Goal: Task Accomplishment & Management: Complete application form

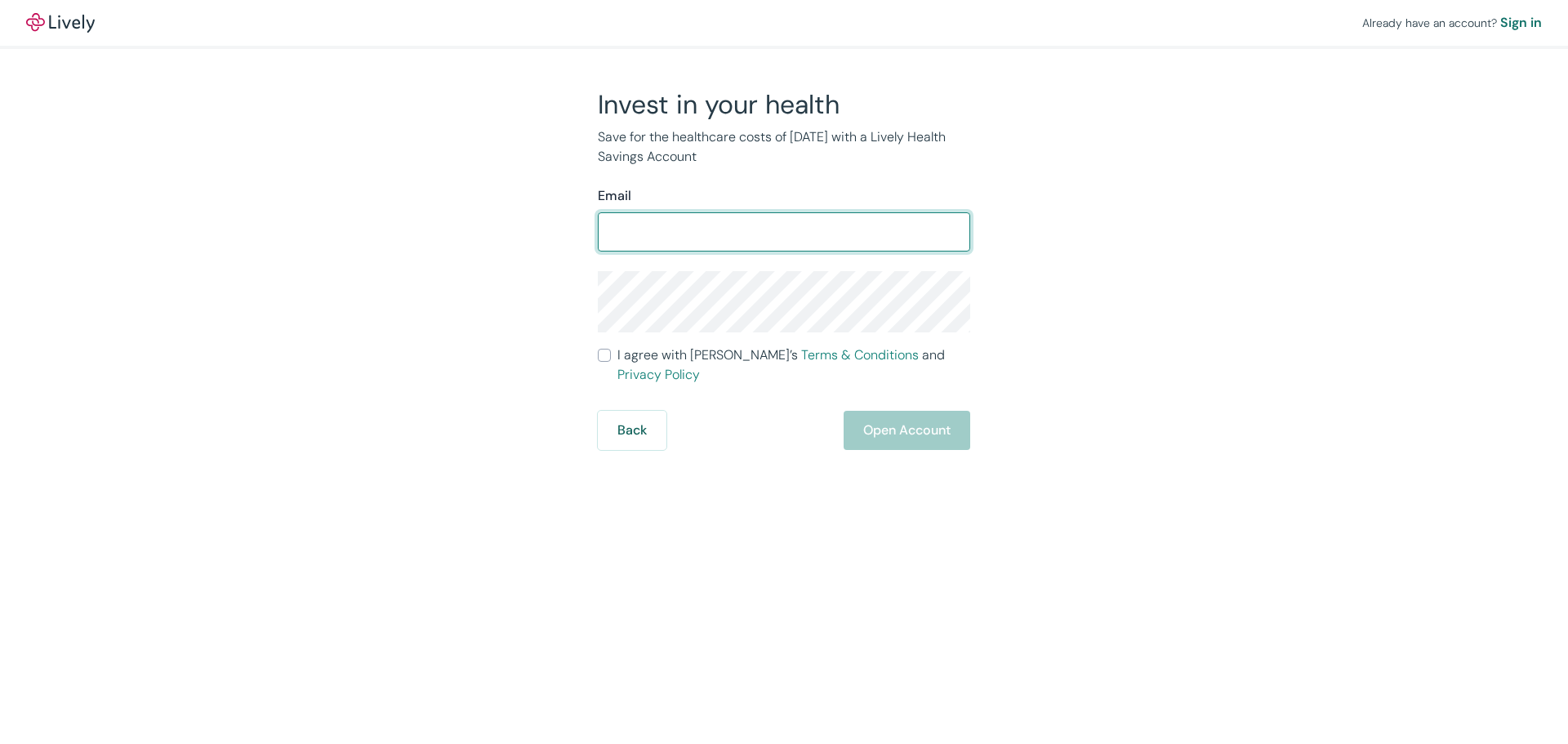
click at [659, 234] on input "Email" at bounding box center [784, 232] width 372 height 33
type input "[PERSON_NAME][EMAIL_ADDRESS][DOMAIN_NAME]"
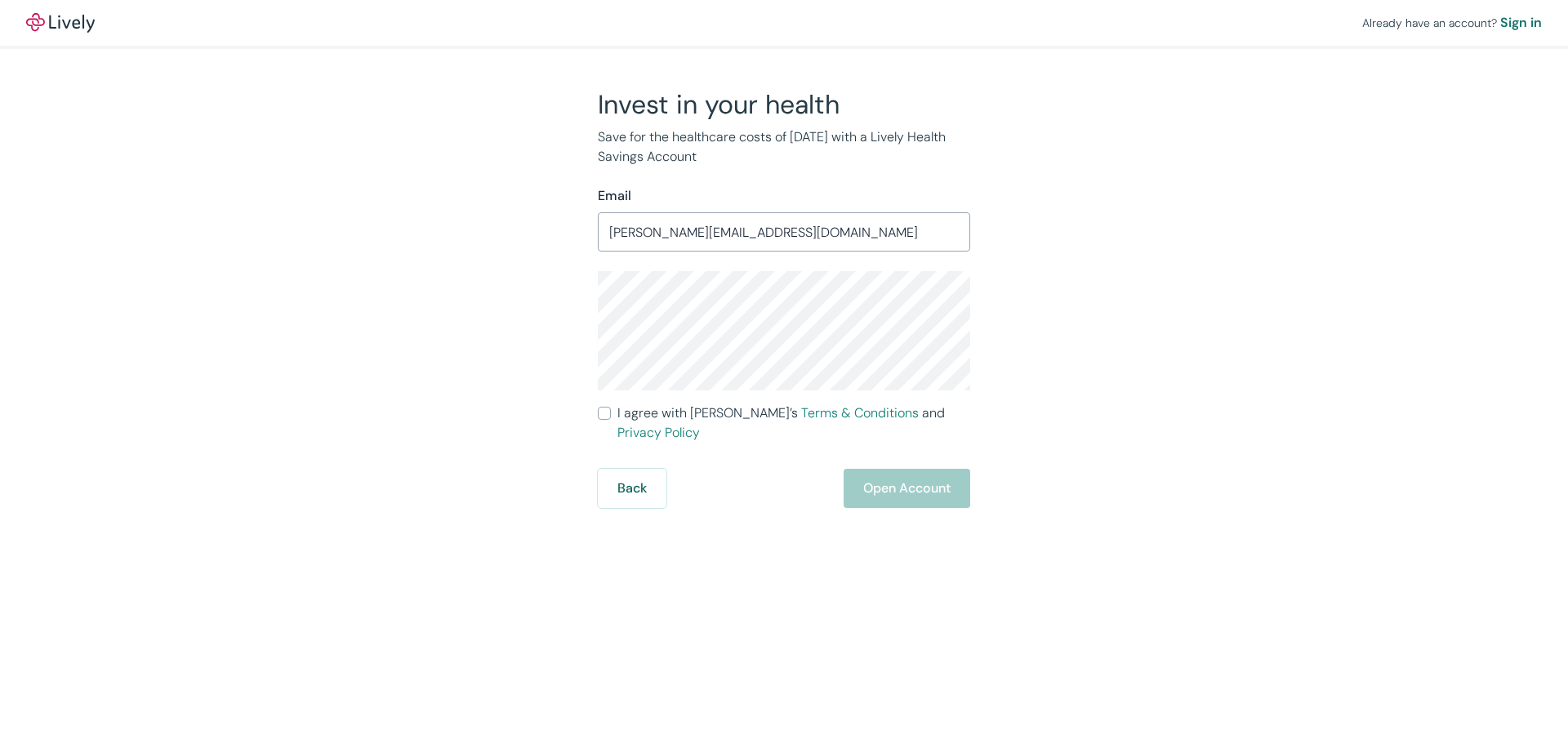
click at [605, 409] on input "I agree with Lively’s Terms & Conditions and Privacy Policy" at bounding box center [604, 413] width 13 height 13
checkbox input "true"
click at [920, 471] on button "Open Account" at bounding box center [907, 488] width 126 height 39
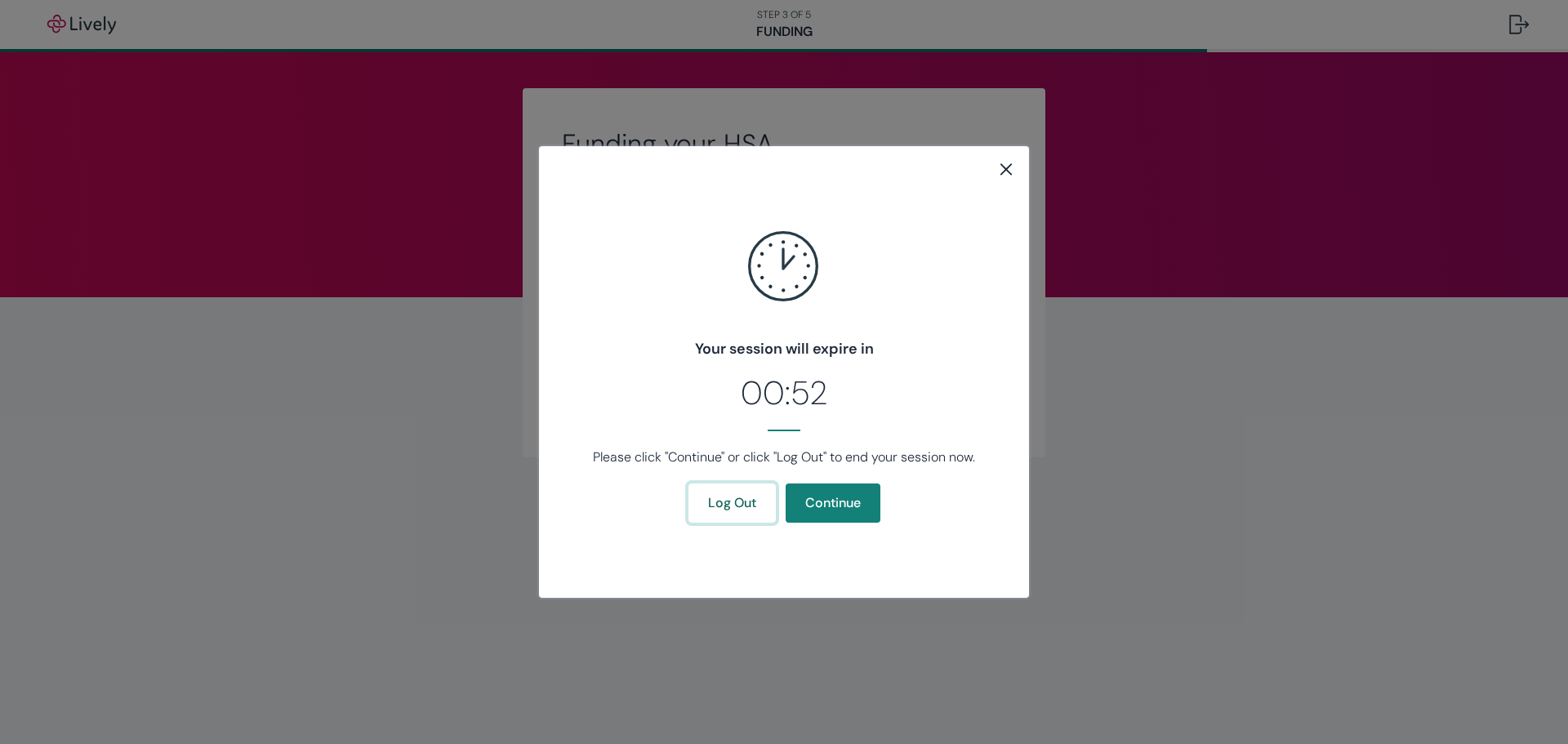
click at [754, 510] on button "Log Out" at bounding box center [732, 503] width 87 height 39
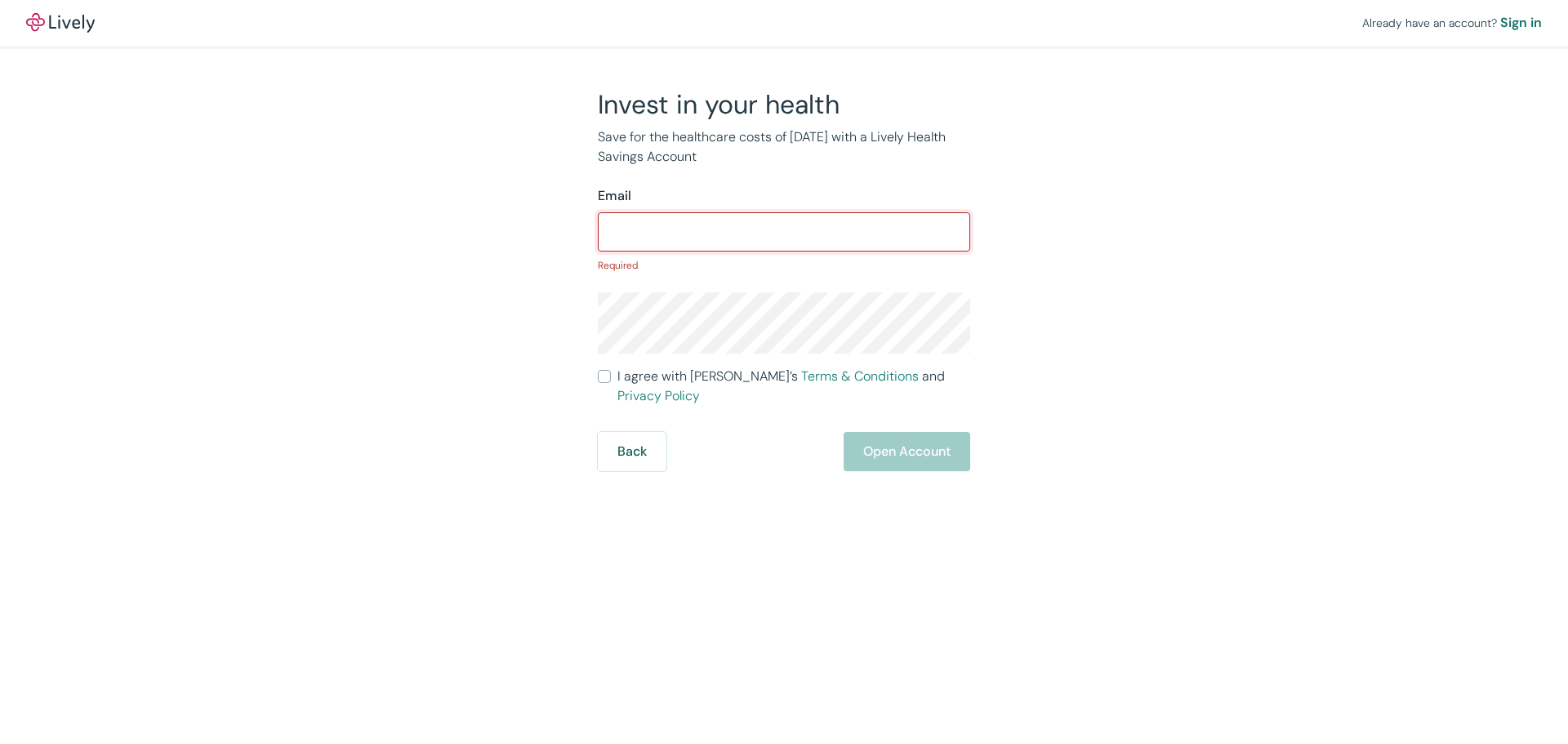
click at [697, 224] on input "Email" at bounding box center [784, 232] width 372 height 33
type input "[PERSON_NAME][EMAIL_ADDRESS][DOMAIN_NAME]"
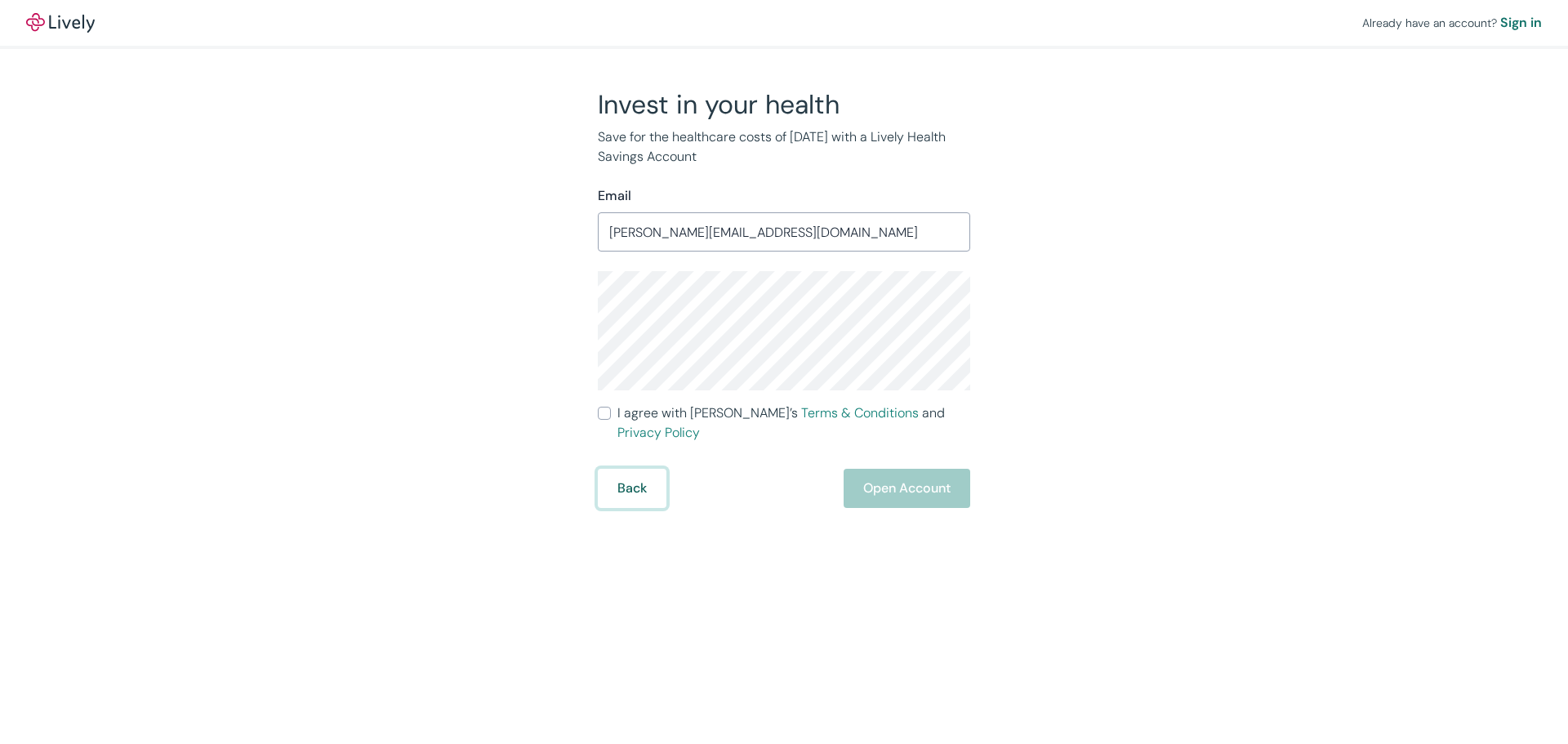
click at [617, 474] on button "Back" at bounding box center [632, 488] width 68 height 39
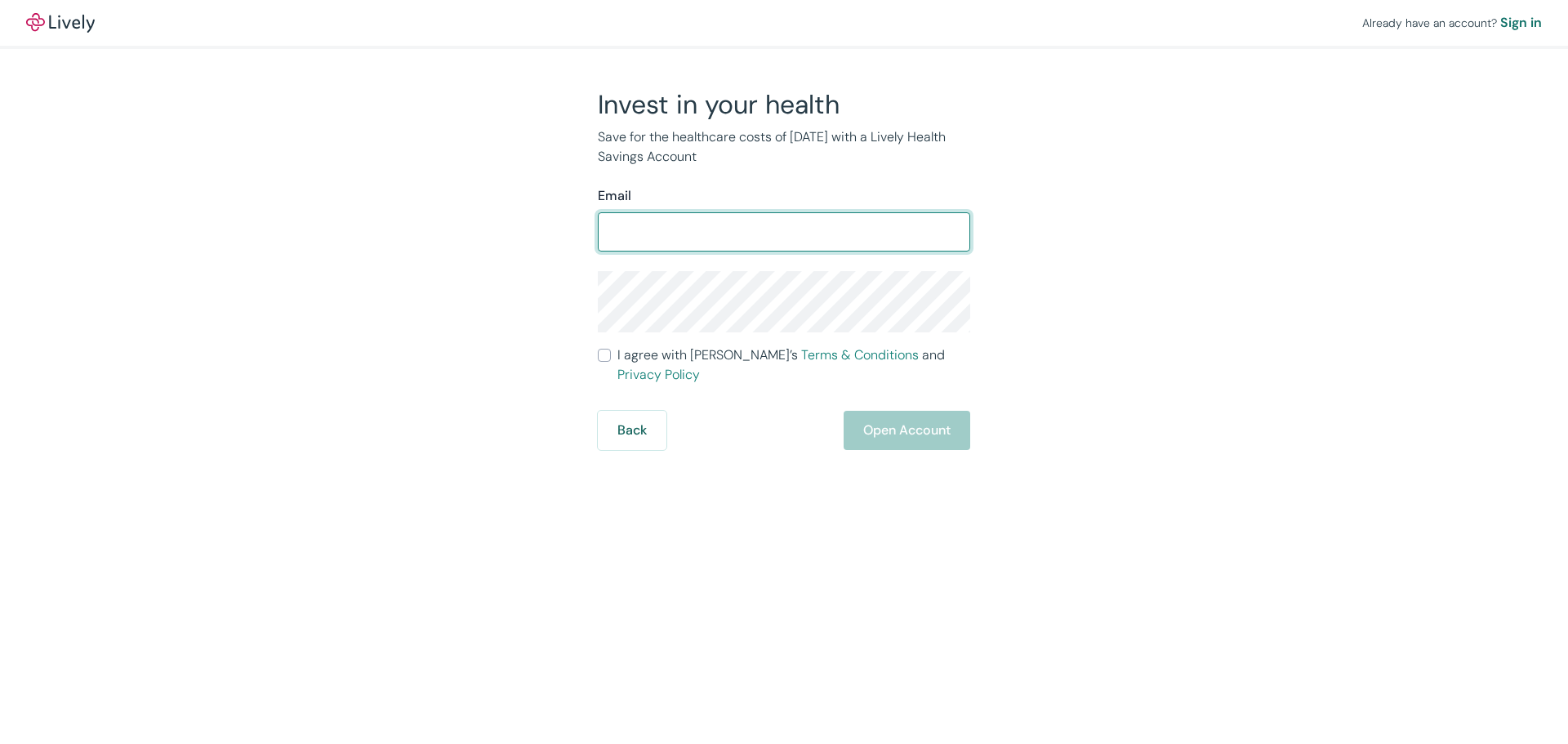
click at [672, 235] on input "Email" at bounding box center [784, 232] width 372 height 33
type input "[PERSON_NAME][EMAIL_ADDRESS][DOMAIN_NAME]"
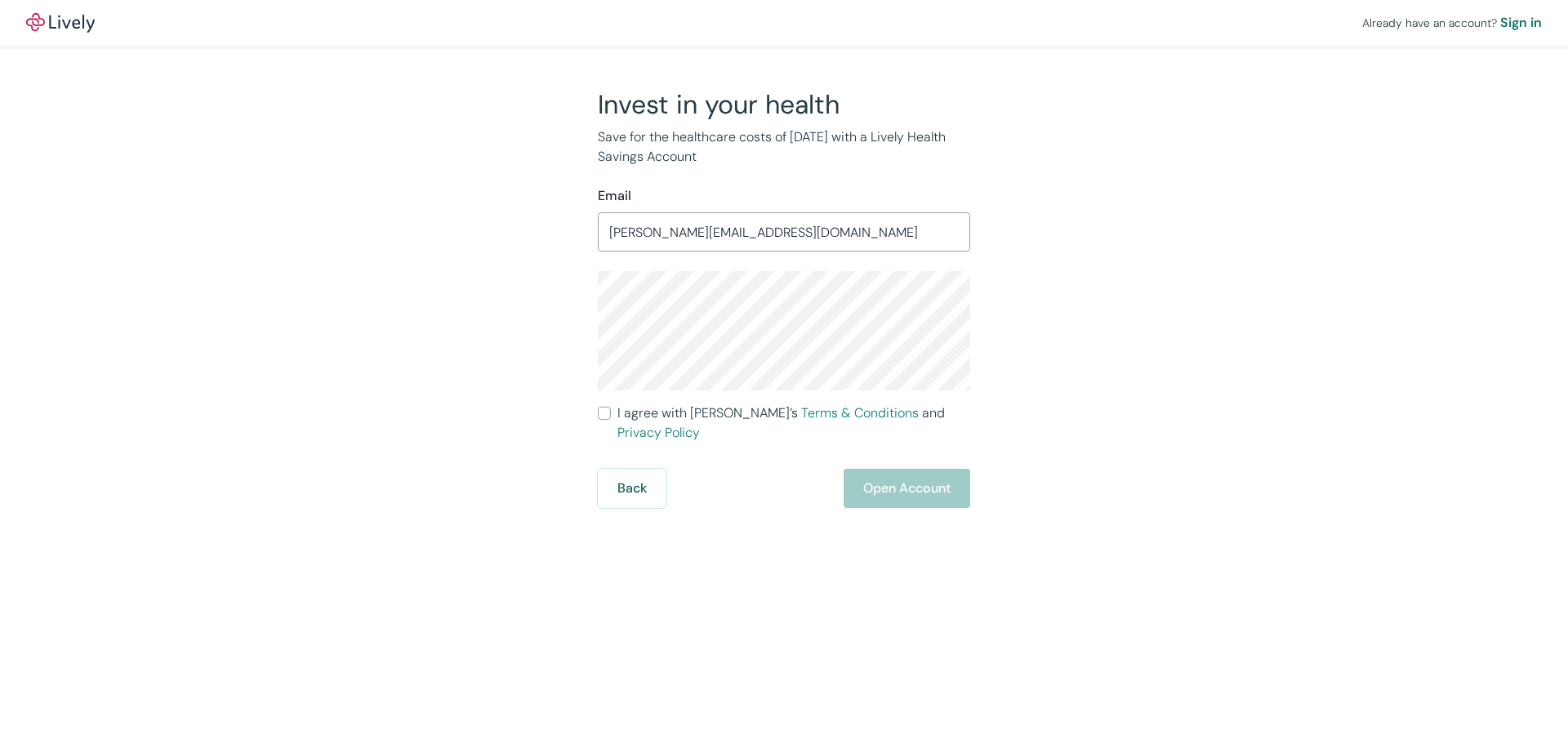
click at [598, 412] on input "I agree with Lively’s Terms & Conditions and Privacy Policy" at bounding box center [604, 413] width 13 height 13
checkbox input "true"
click at [896, 471] on button "Open Account" at bounding box center [907, 488] width 126 height 39
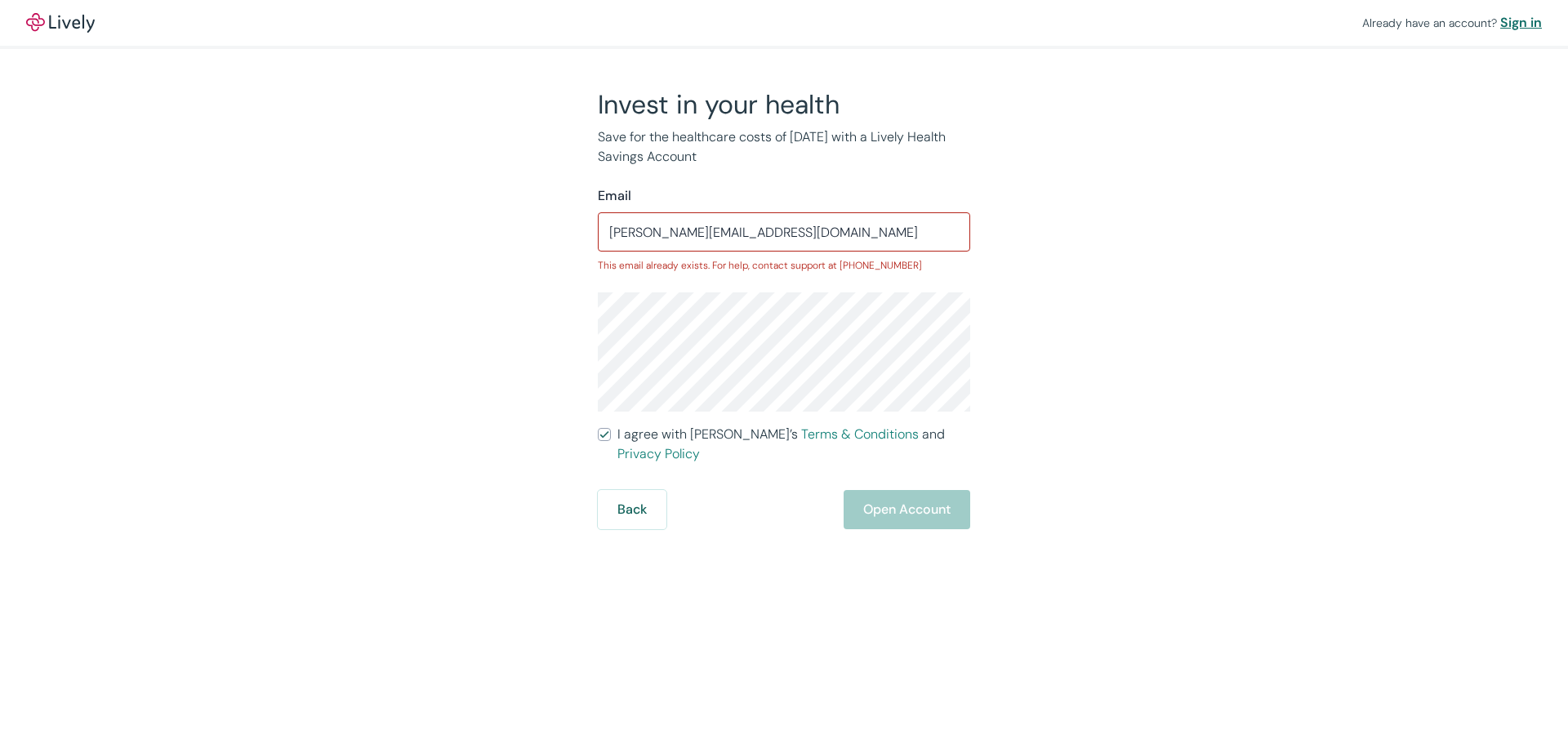
click at [1517, 23] on div "Sign in" at bounding box center [1521, 22] width 42 height 20
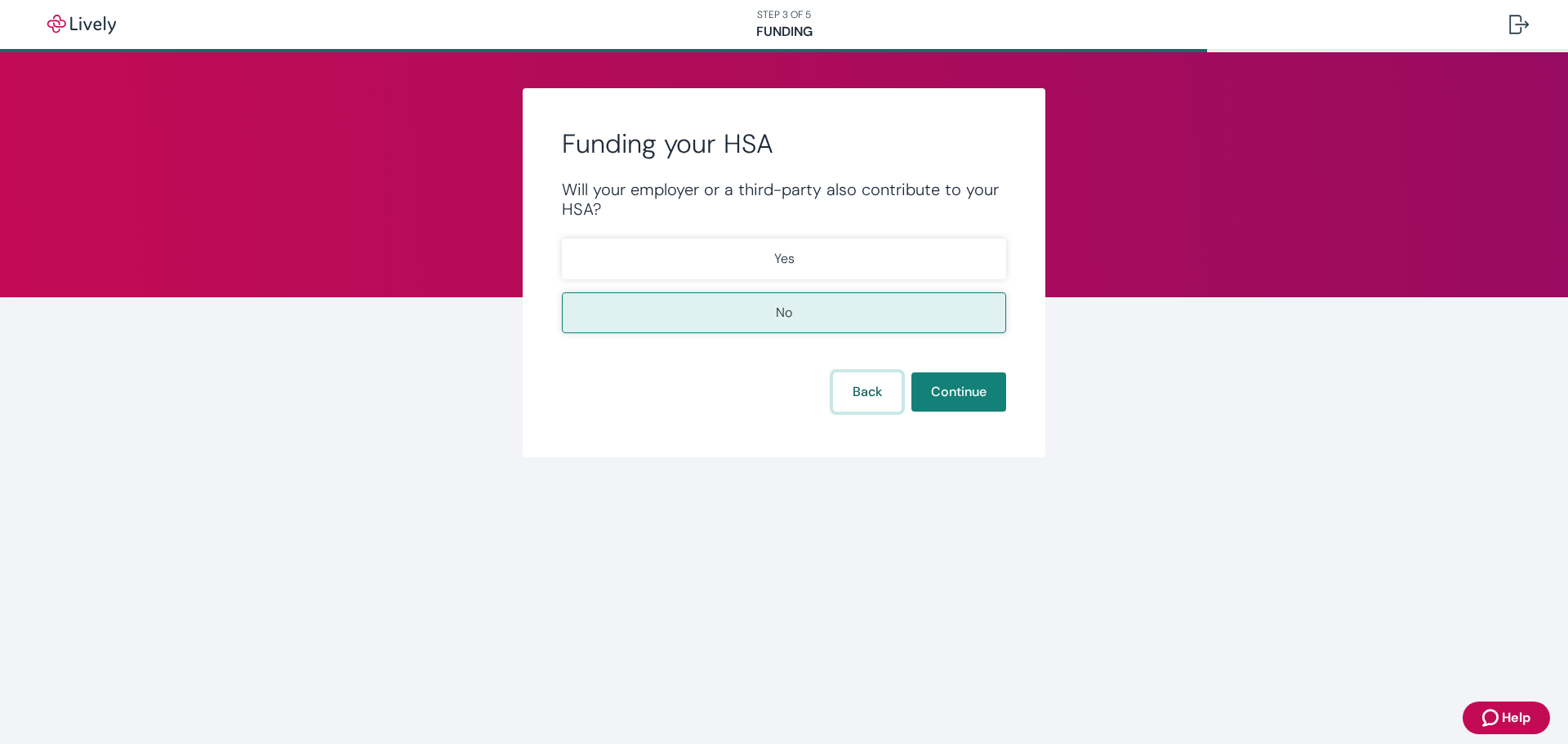
click at [865, 398] on button "Back" at bounding box center [867, 391] width 68 height 39
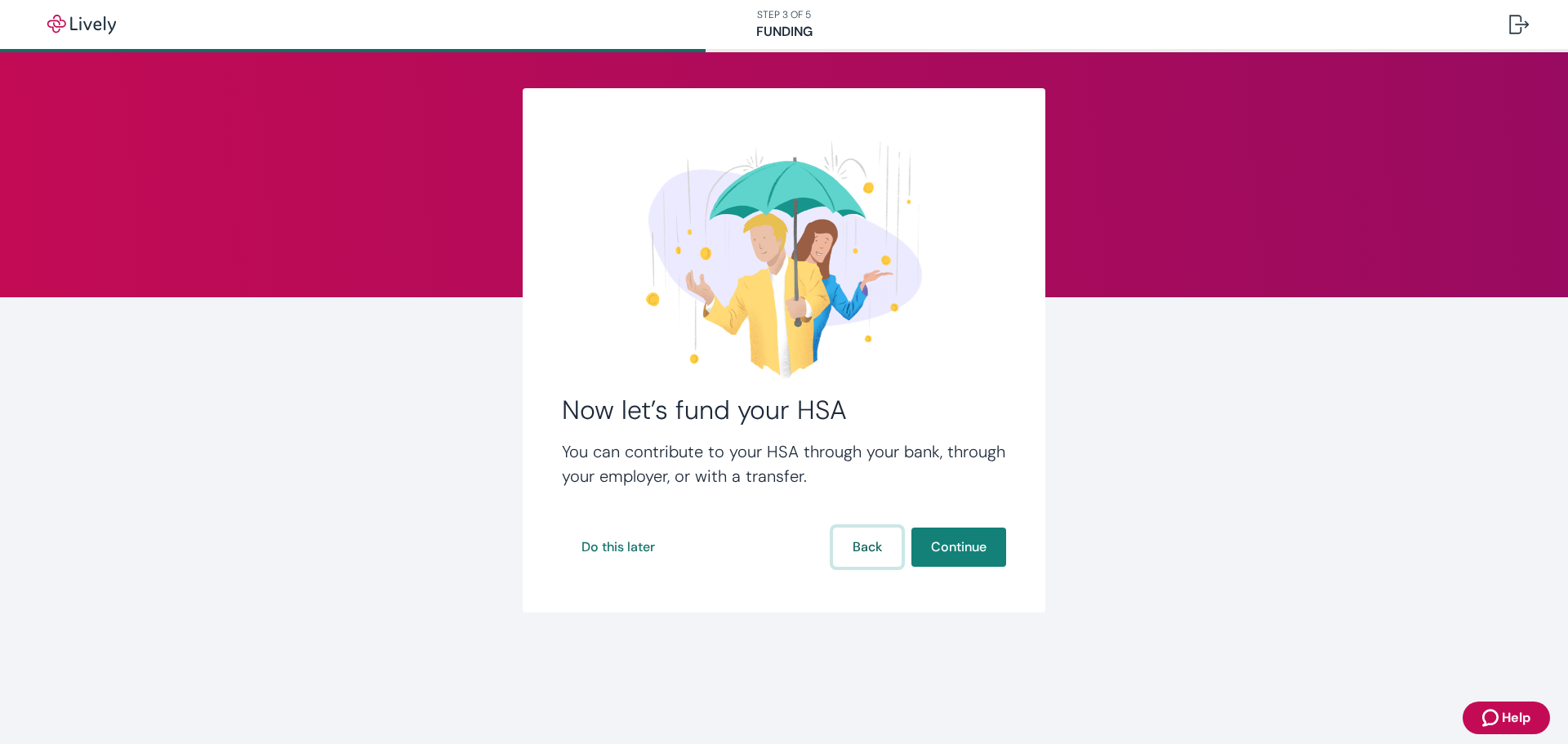
click at [847, 547] on button "Back" at bounding box center [867, 547] width 68 height 39
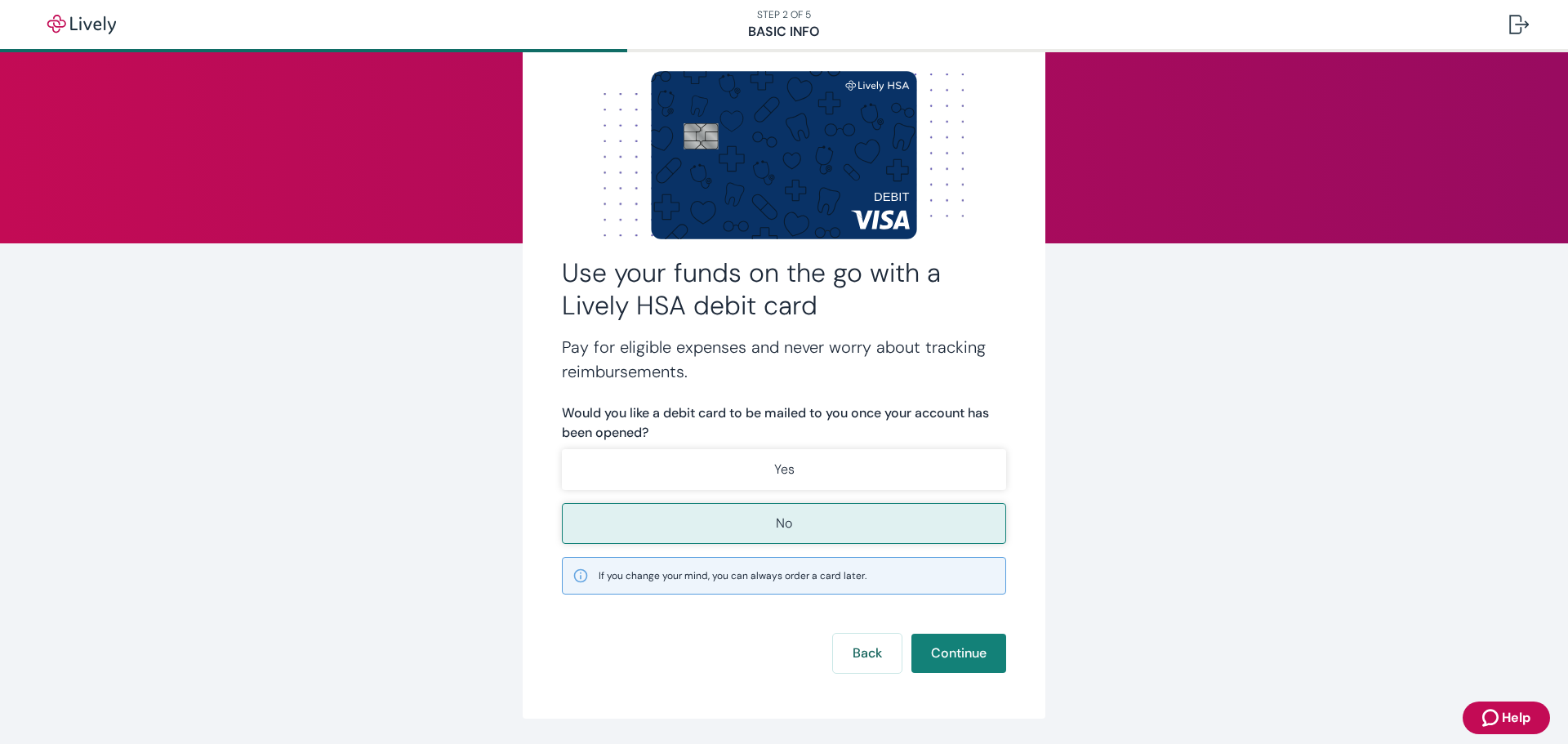
scroll to position [107, 0]
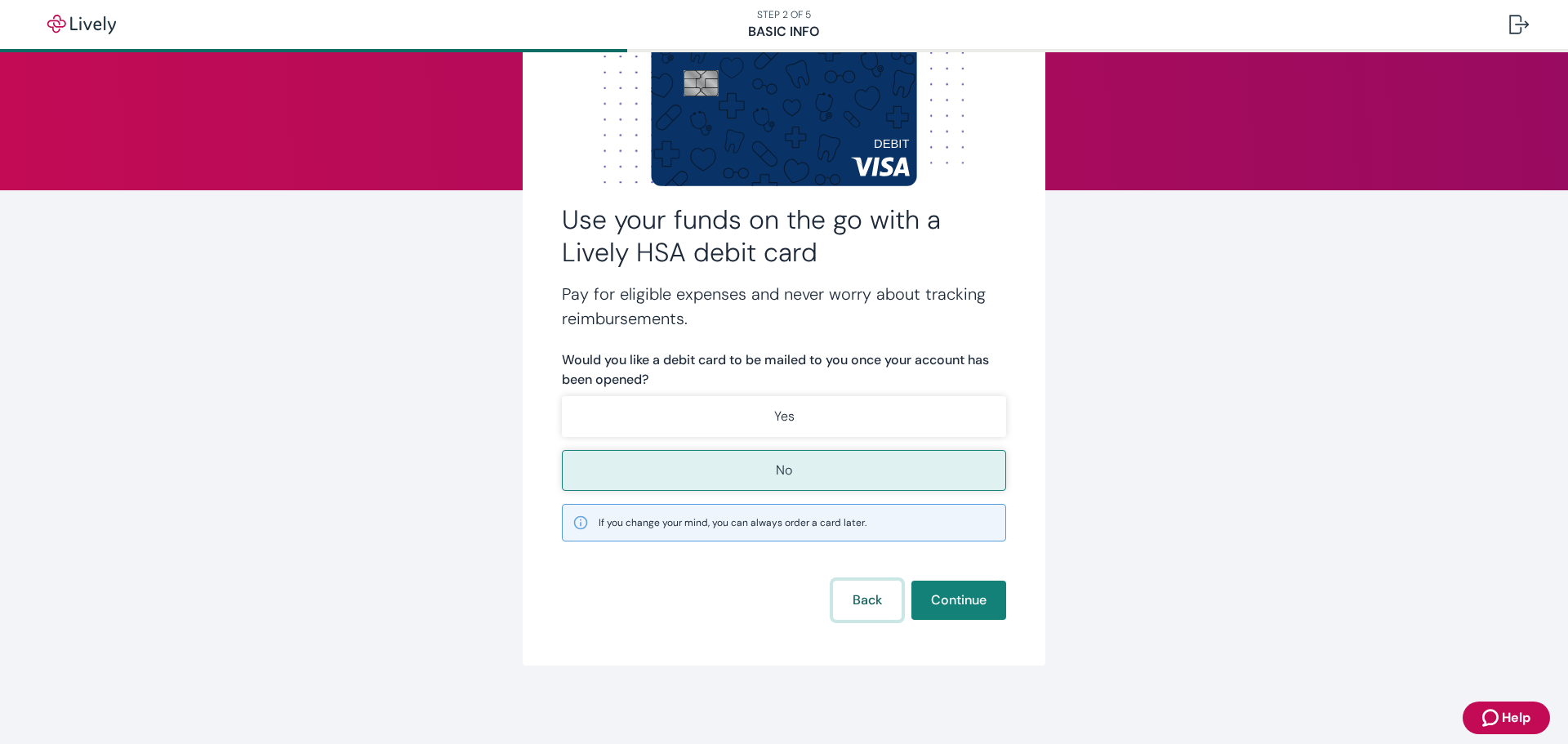
click at [848, 596] on button "Back" at bounding box center [867, 600] width 68 height 39
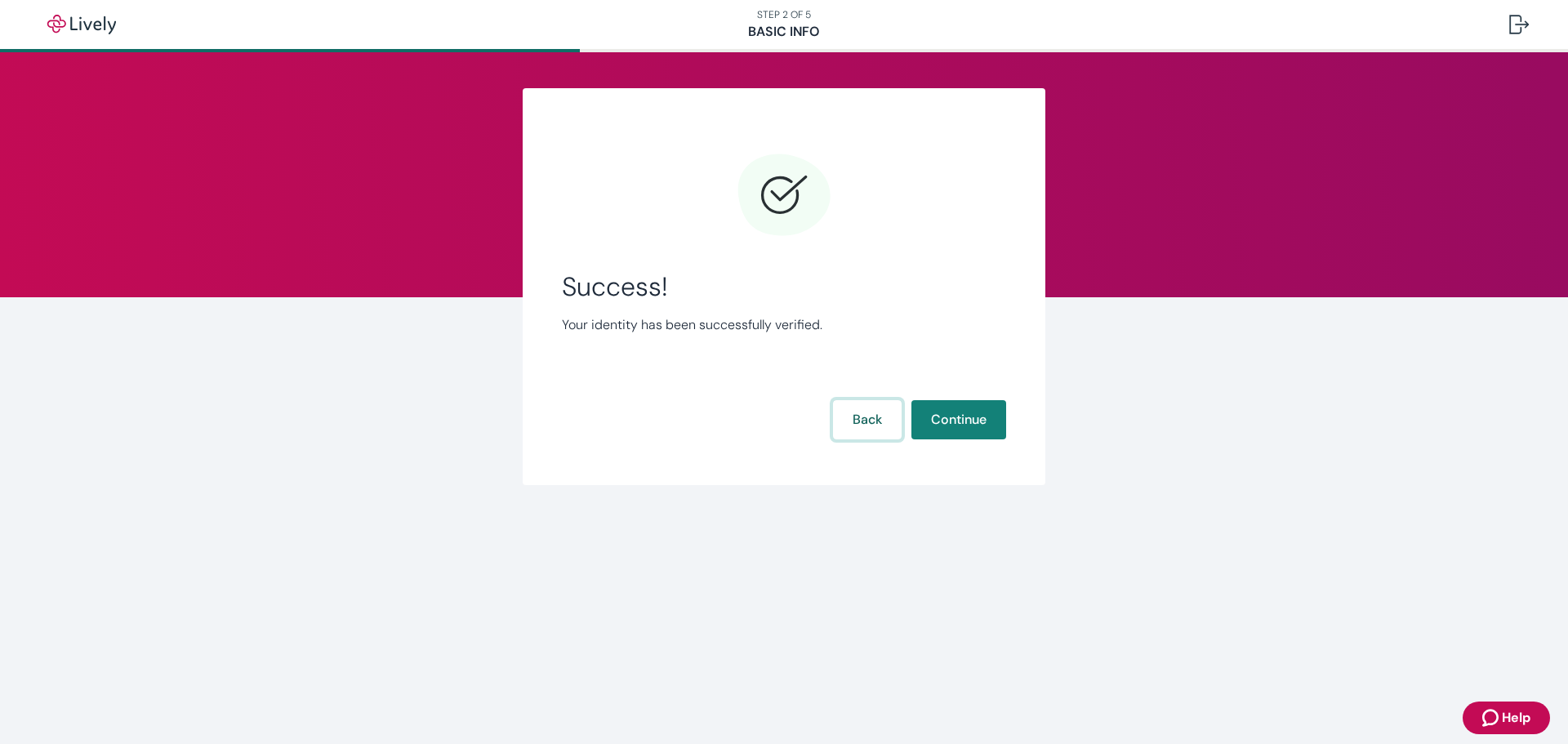
click at [859, 423] on button "Back" at bounding box center [867, 420] width 68 height 39
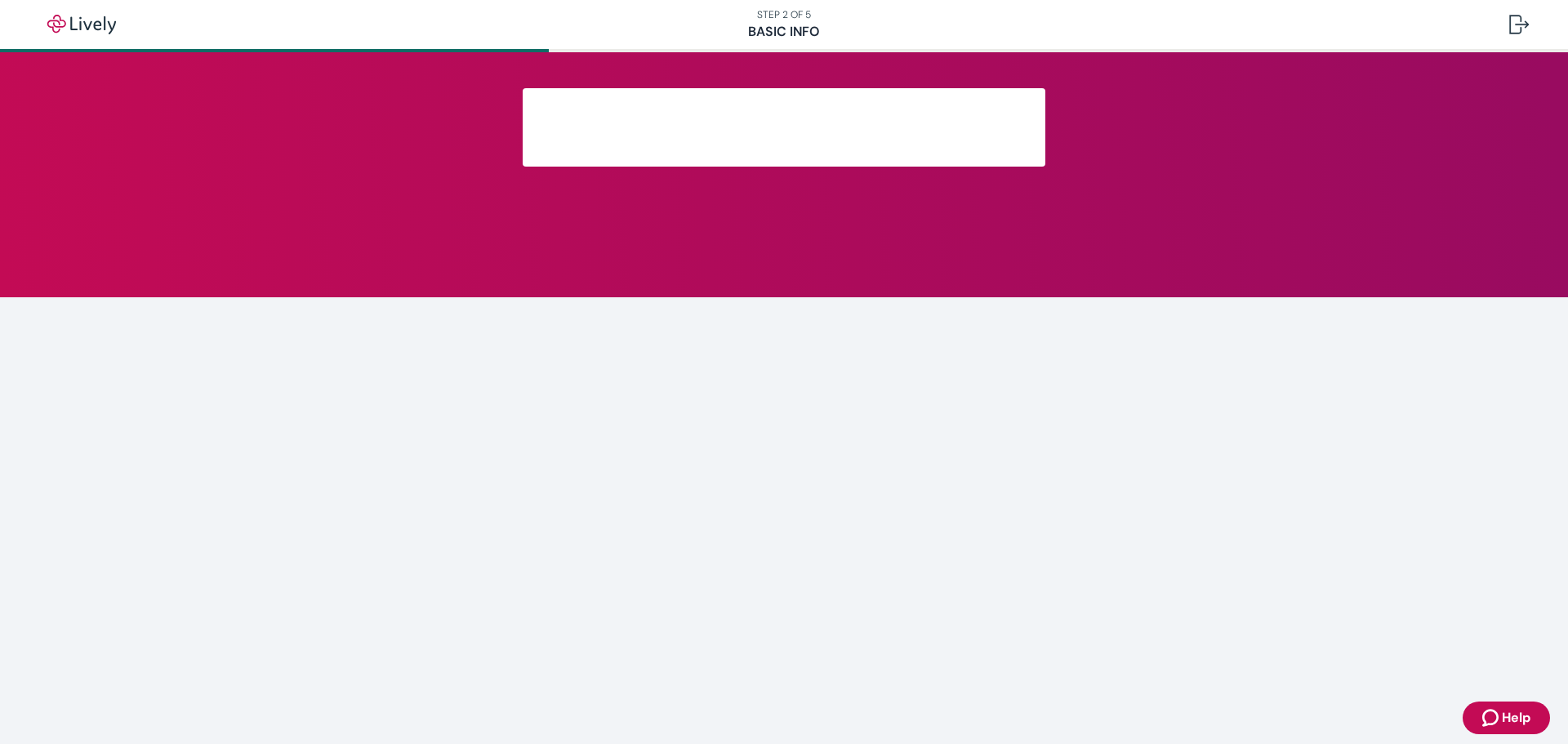
scroll to position [221, 0]
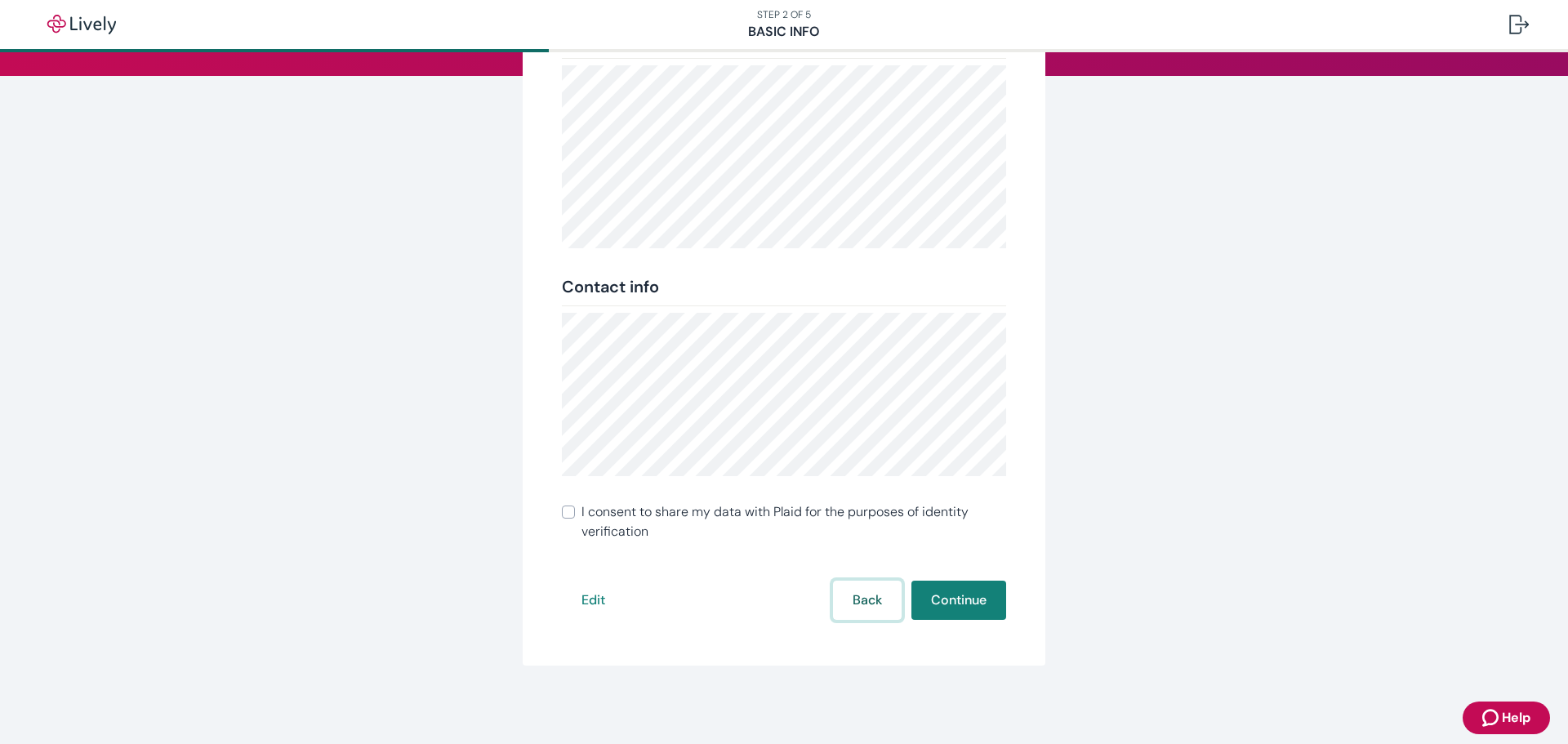
click at [835, 600] on button "Back" at bounding box center [867, 600] width 68 height 39
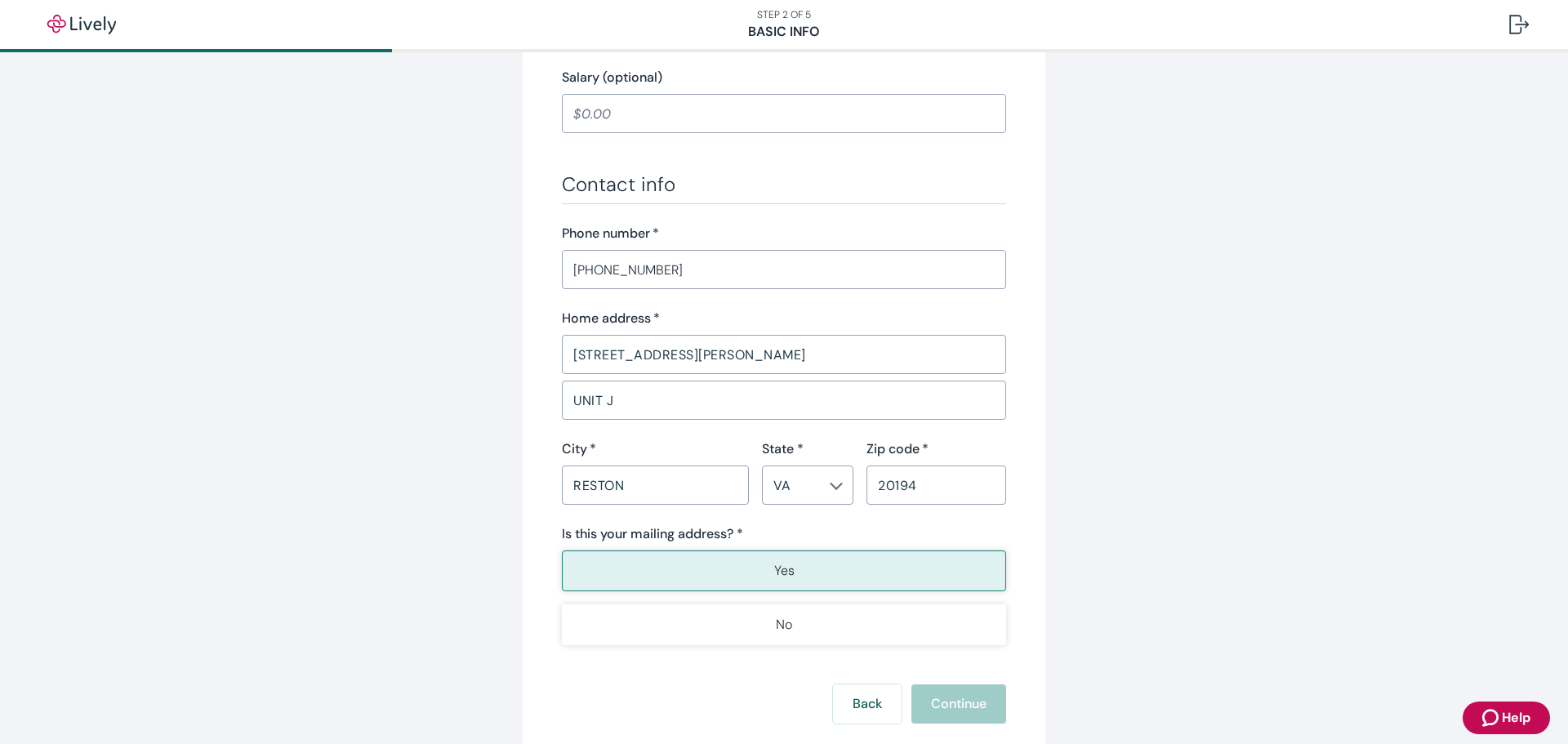
scroll to position [898, 0]
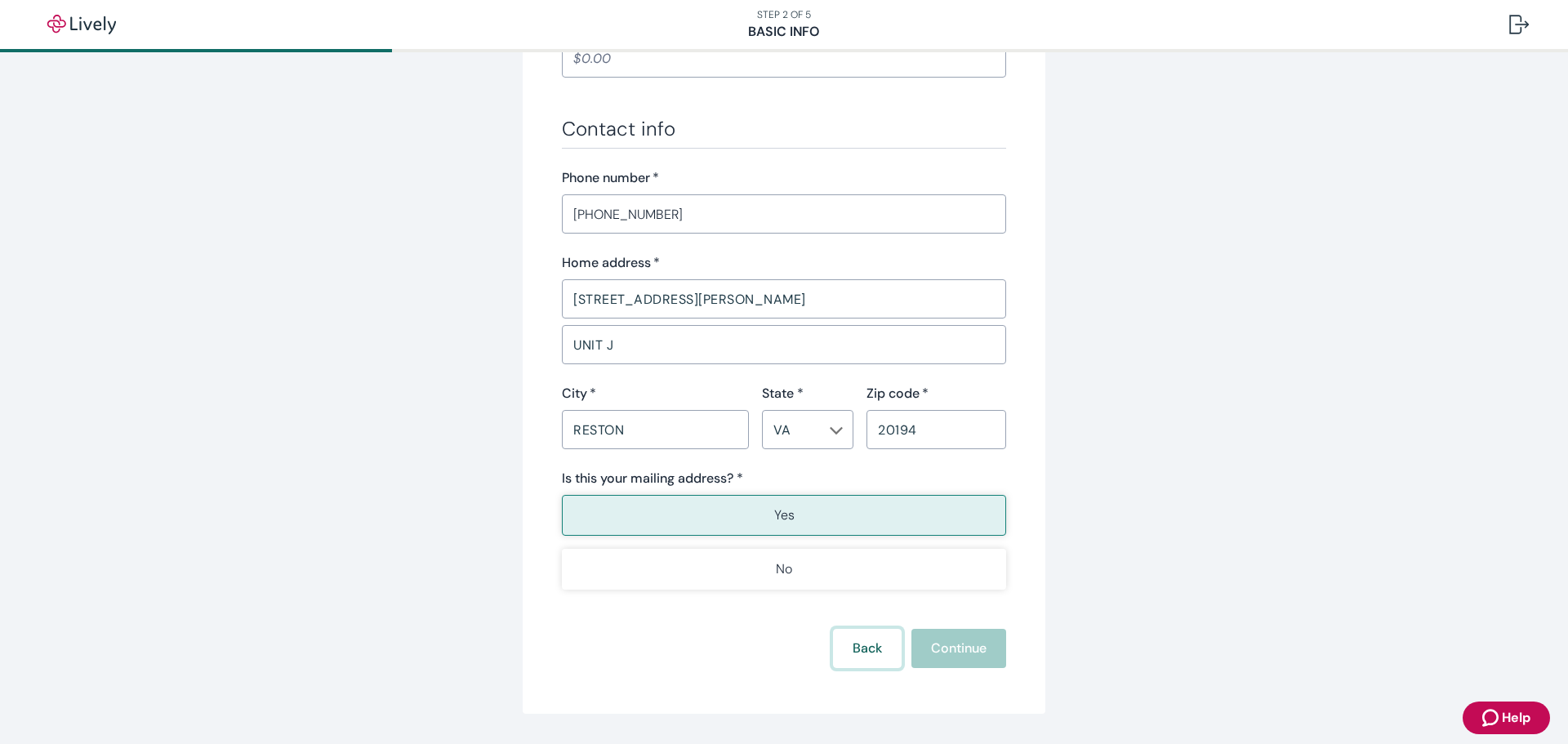
click at [869, 642] on button "Back" at bounding box center [867, 648] width 68 height 39
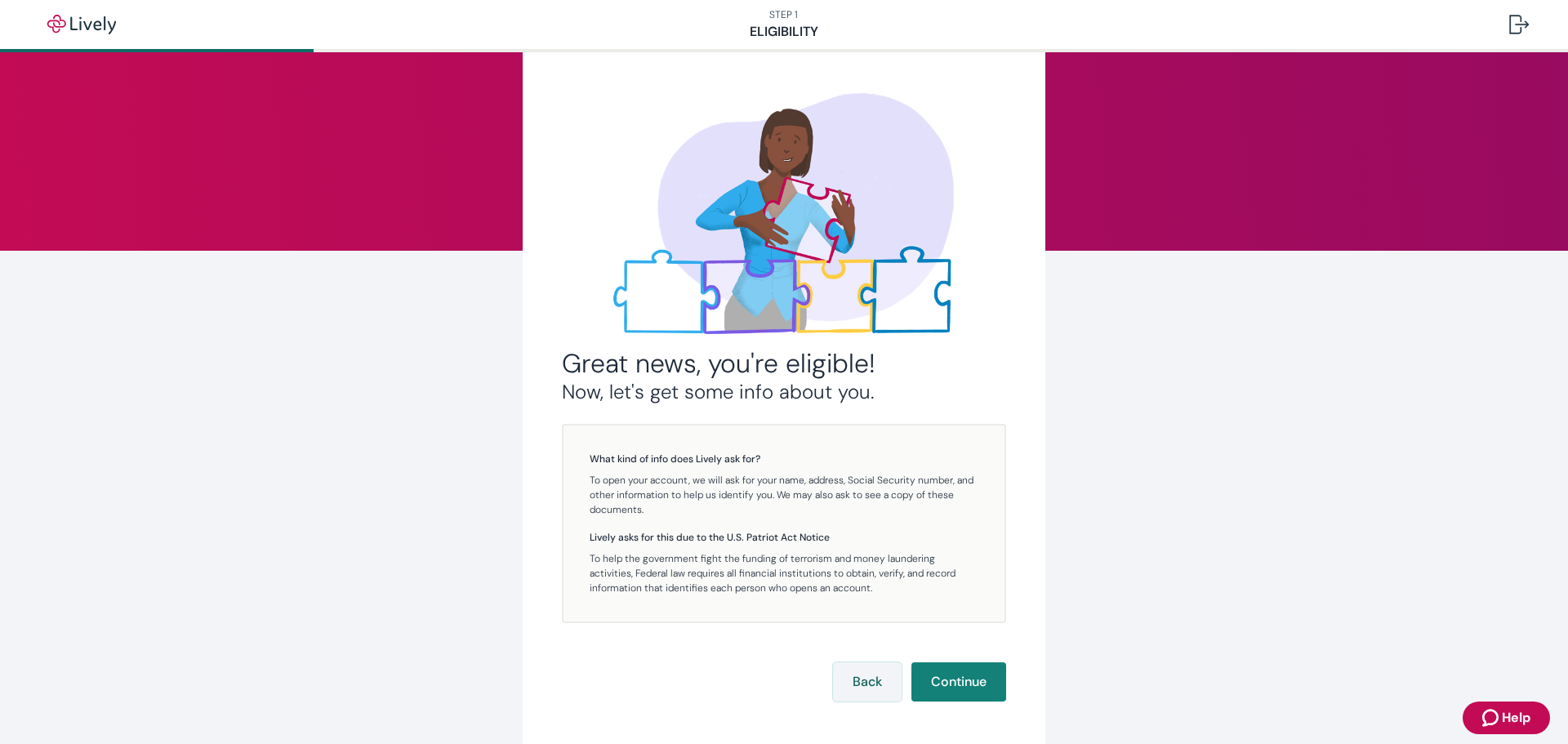
scroll to position [86, 0]
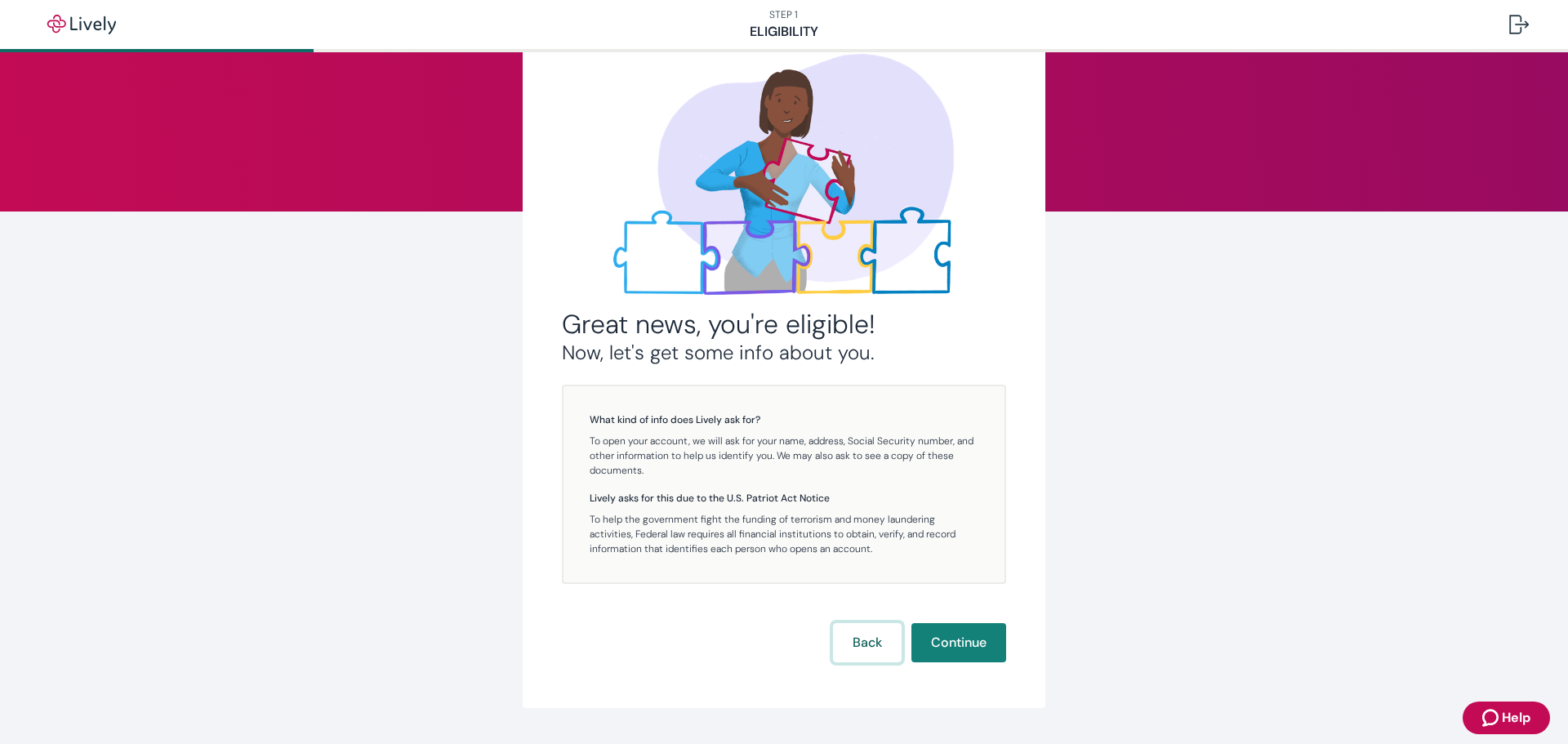
click at [855, 633] on button "Back" at bounding box center [867, 642] width 68 height 39
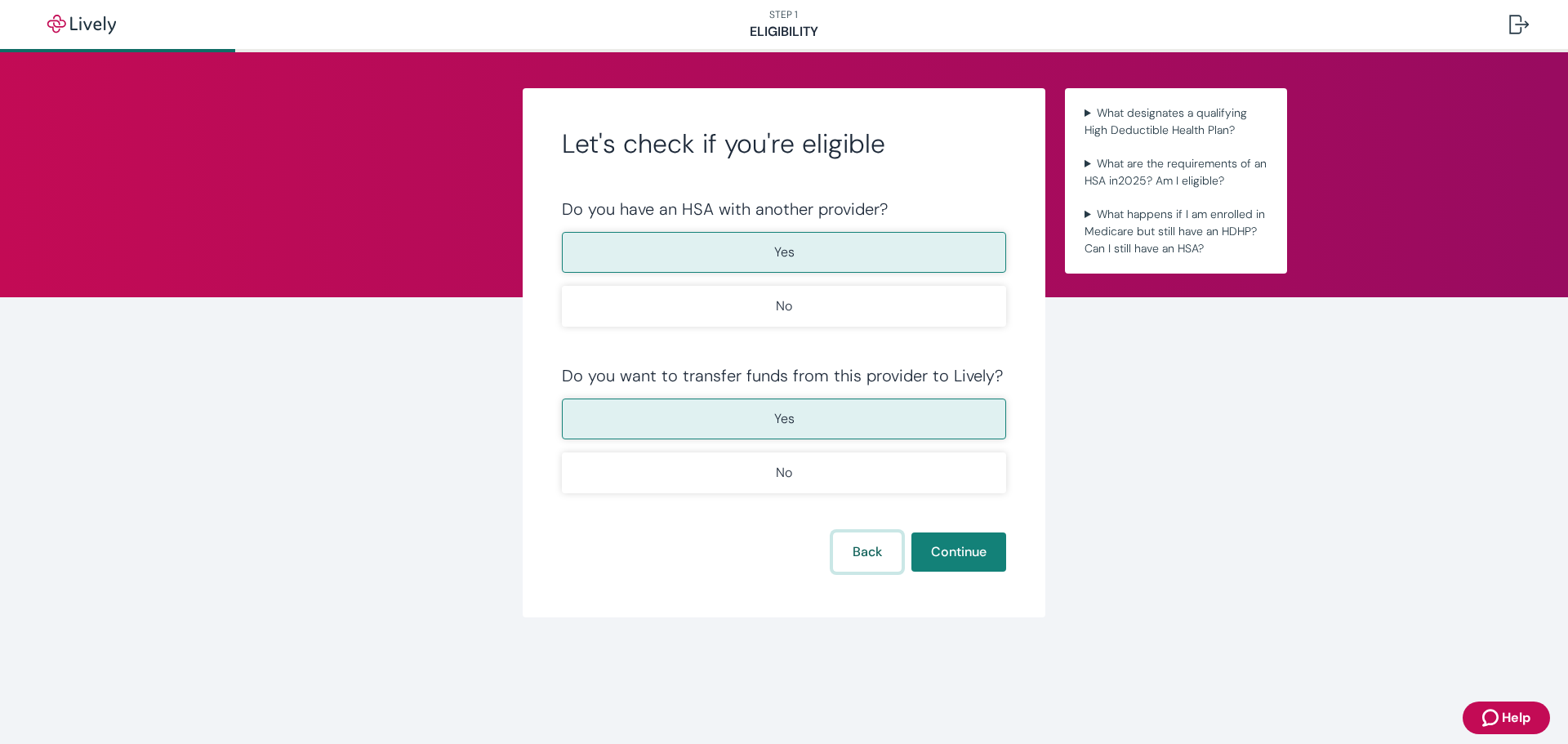
click at [884, 557] on button "Back" at bounding box center [867, 551] width 68 height 39
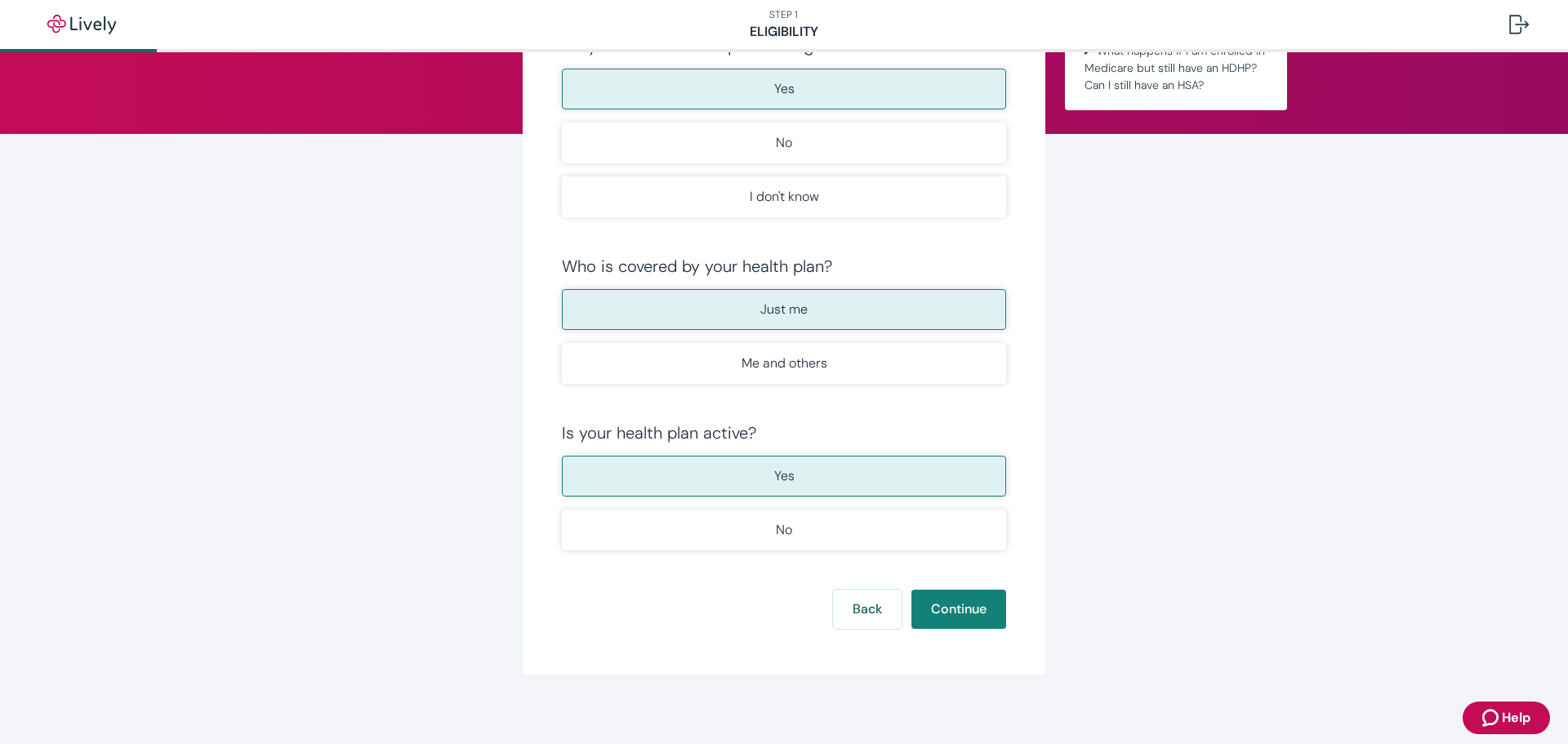
scroll to position [172, 0]
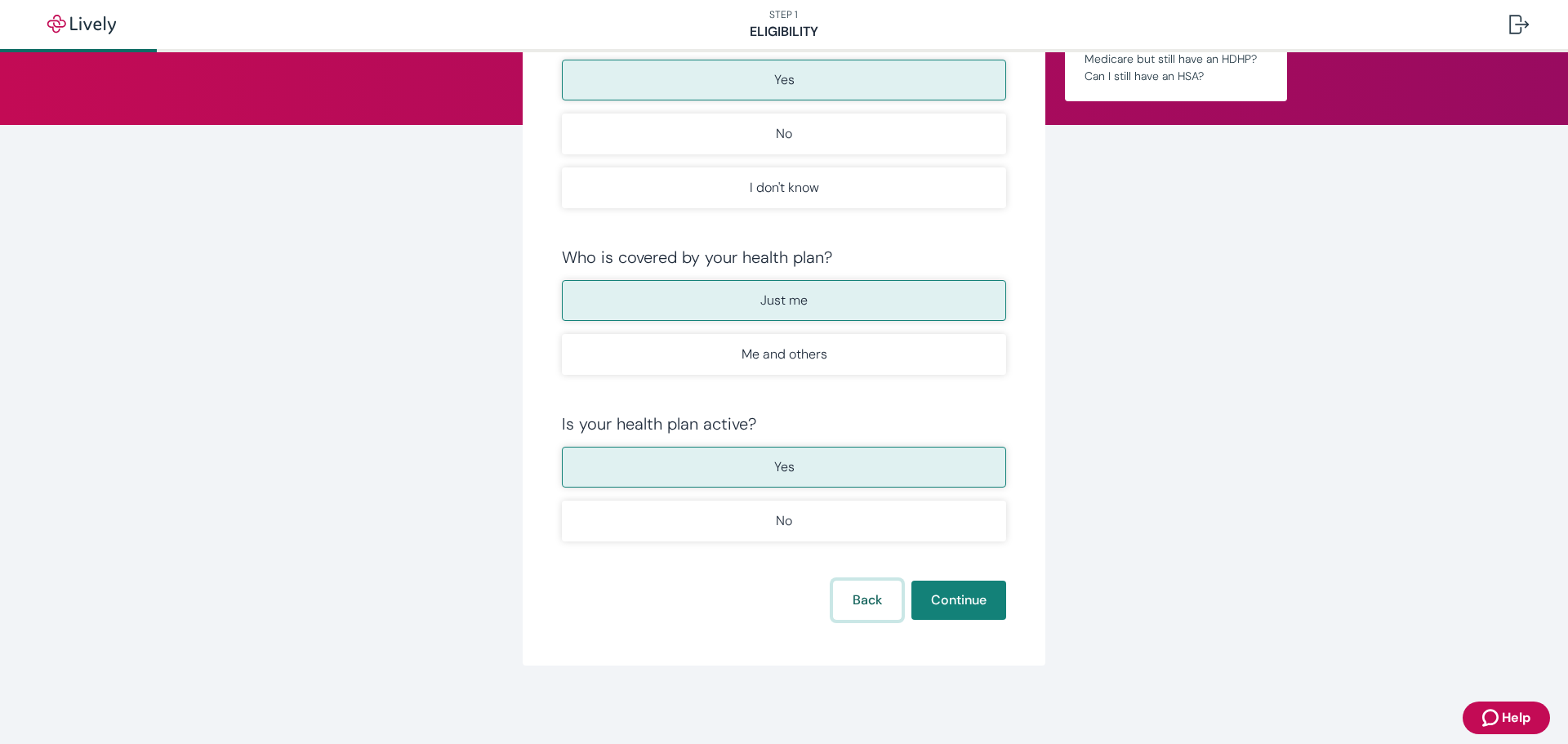
click at [846, 605] on button "Back" at bounding box center [867, 600] width 68 height 39
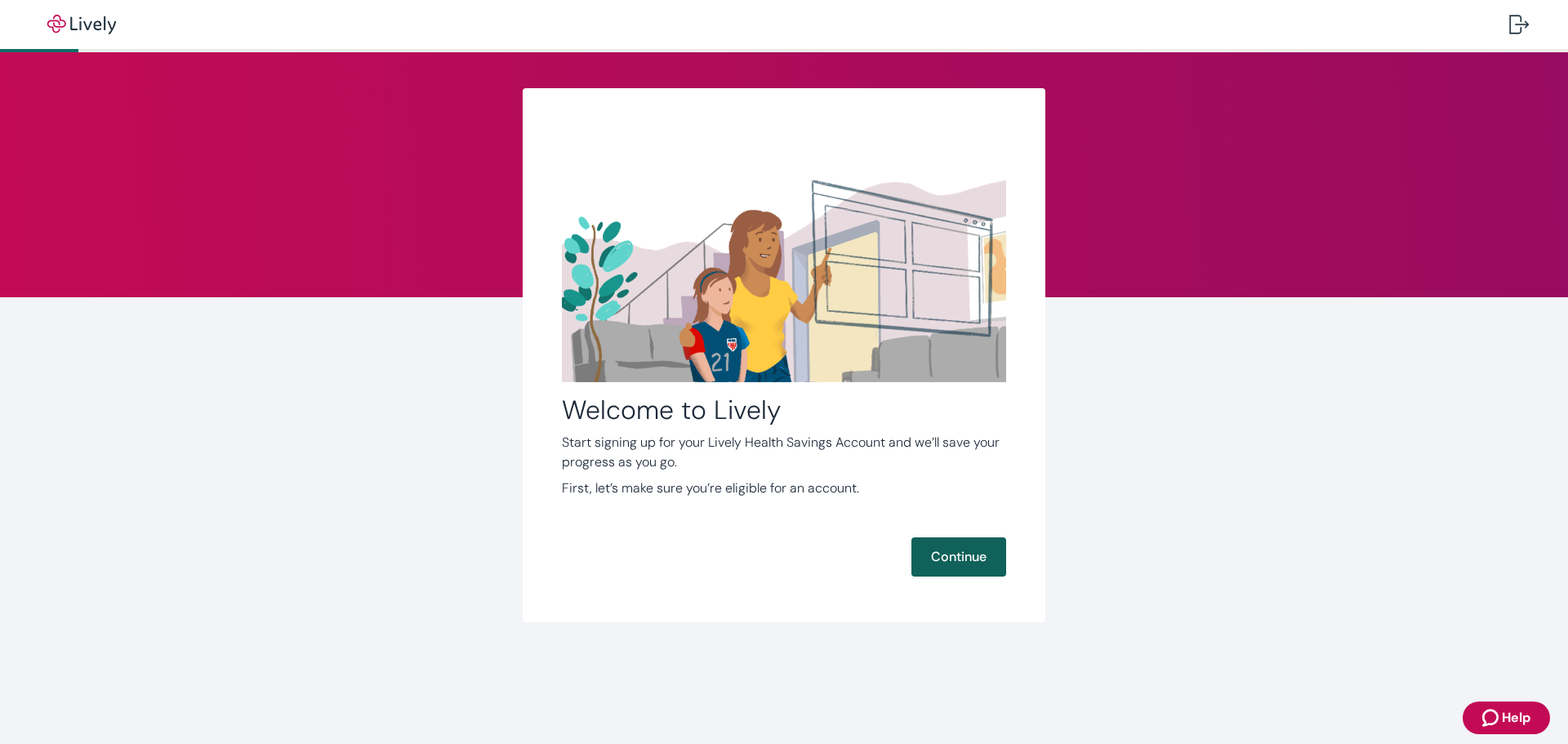
click at [967, 561] on button "Continue" at bounding box center [959, 556] width 95 height 39
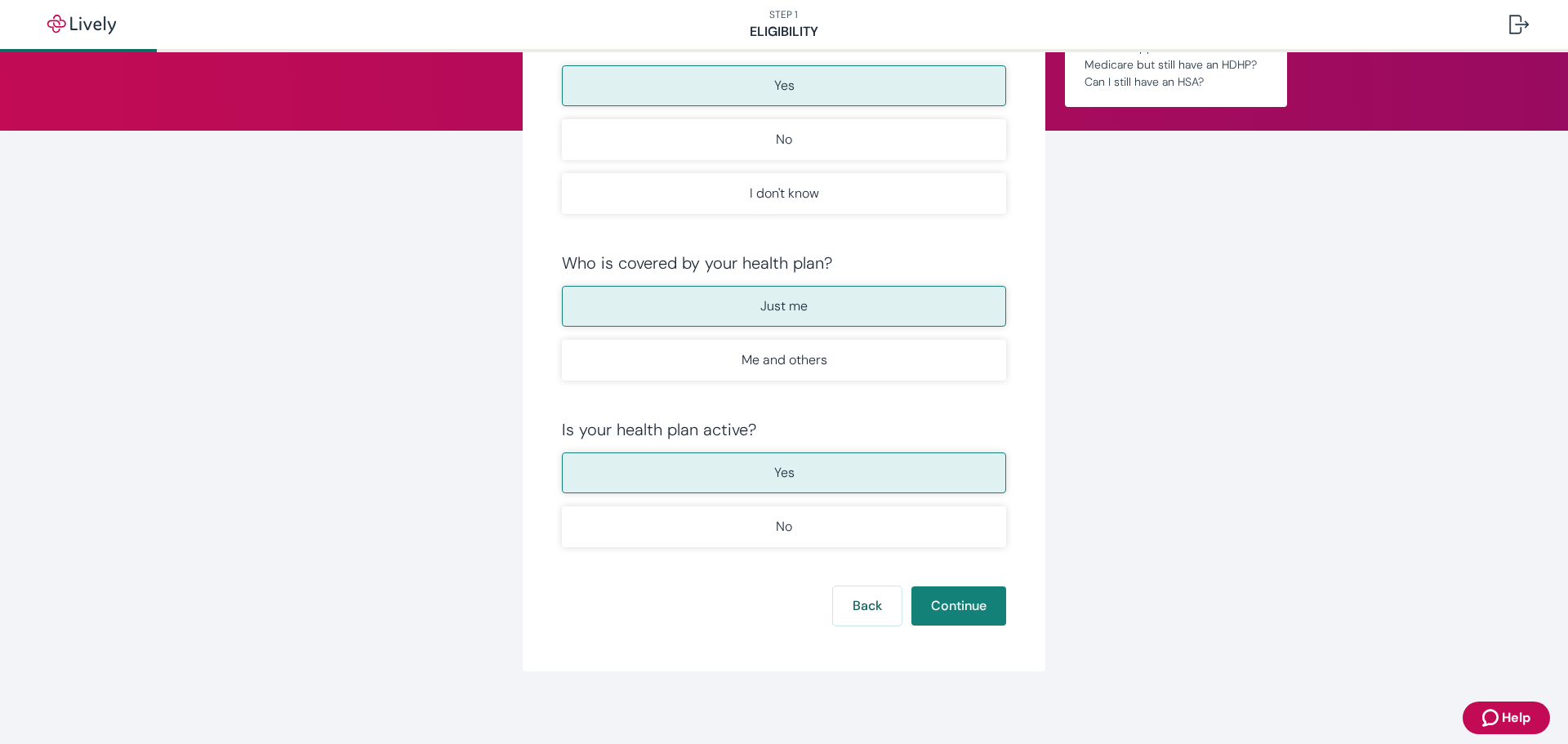
scroll to position [172, 0]
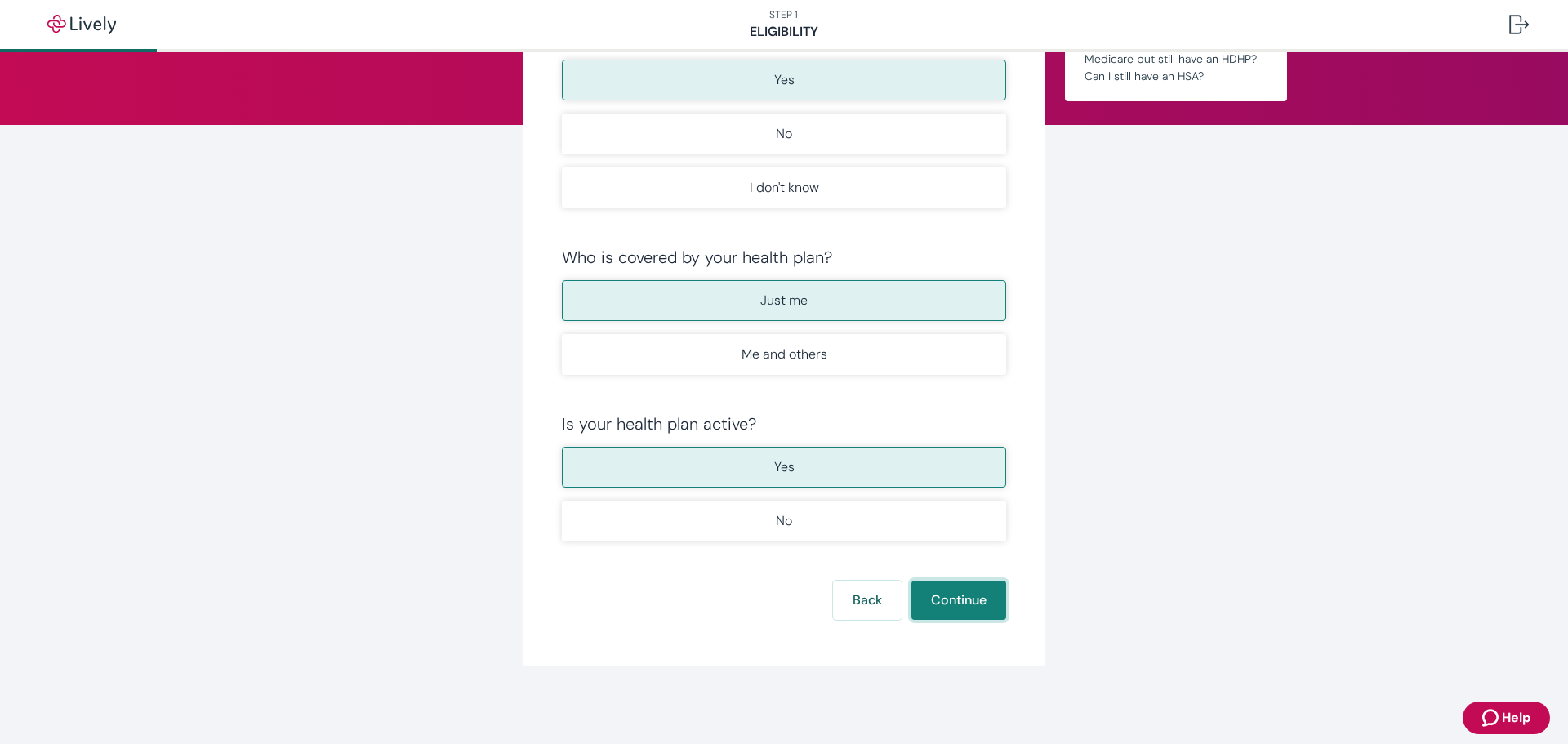
click at [948, 599] on button "Continue" at bounding box center [959, 600] width 95 height 39
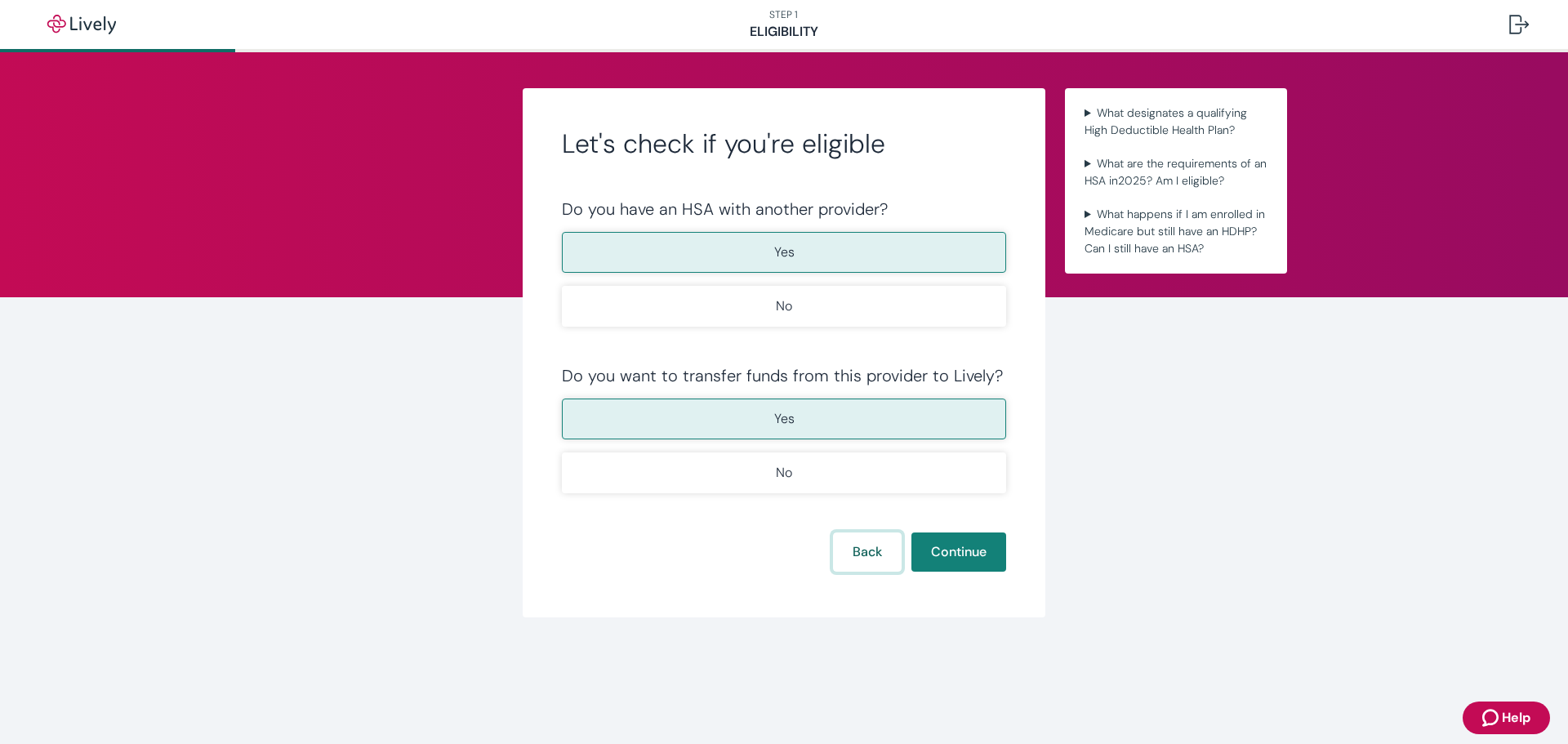
click at [886, 557] on button "Back" at bounding box center [867, 551] width 68 height 39
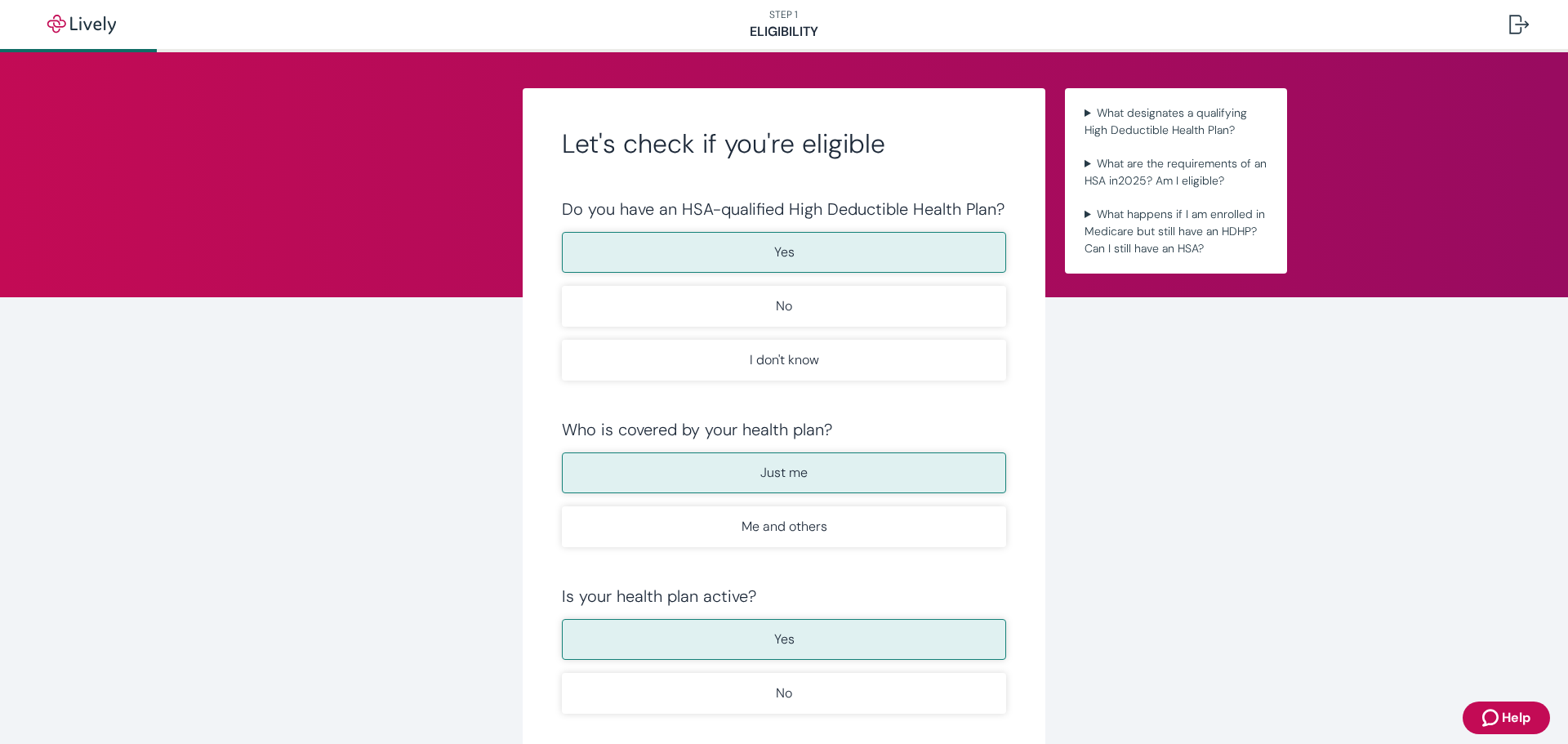
scroll to position [172, 0]
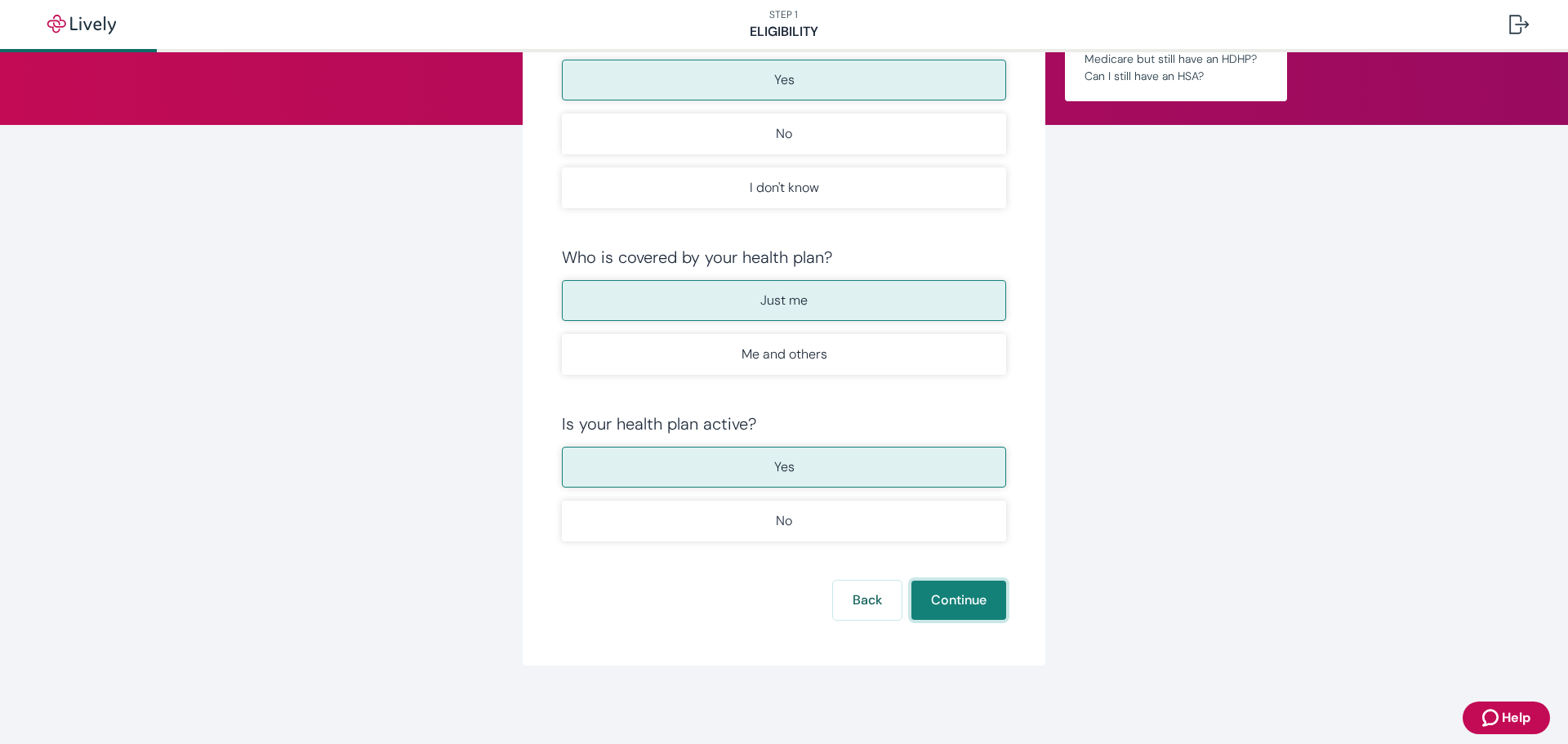
click at [935, 610] on button "Continue" at bounding box center [959, 600] width 95 height 39
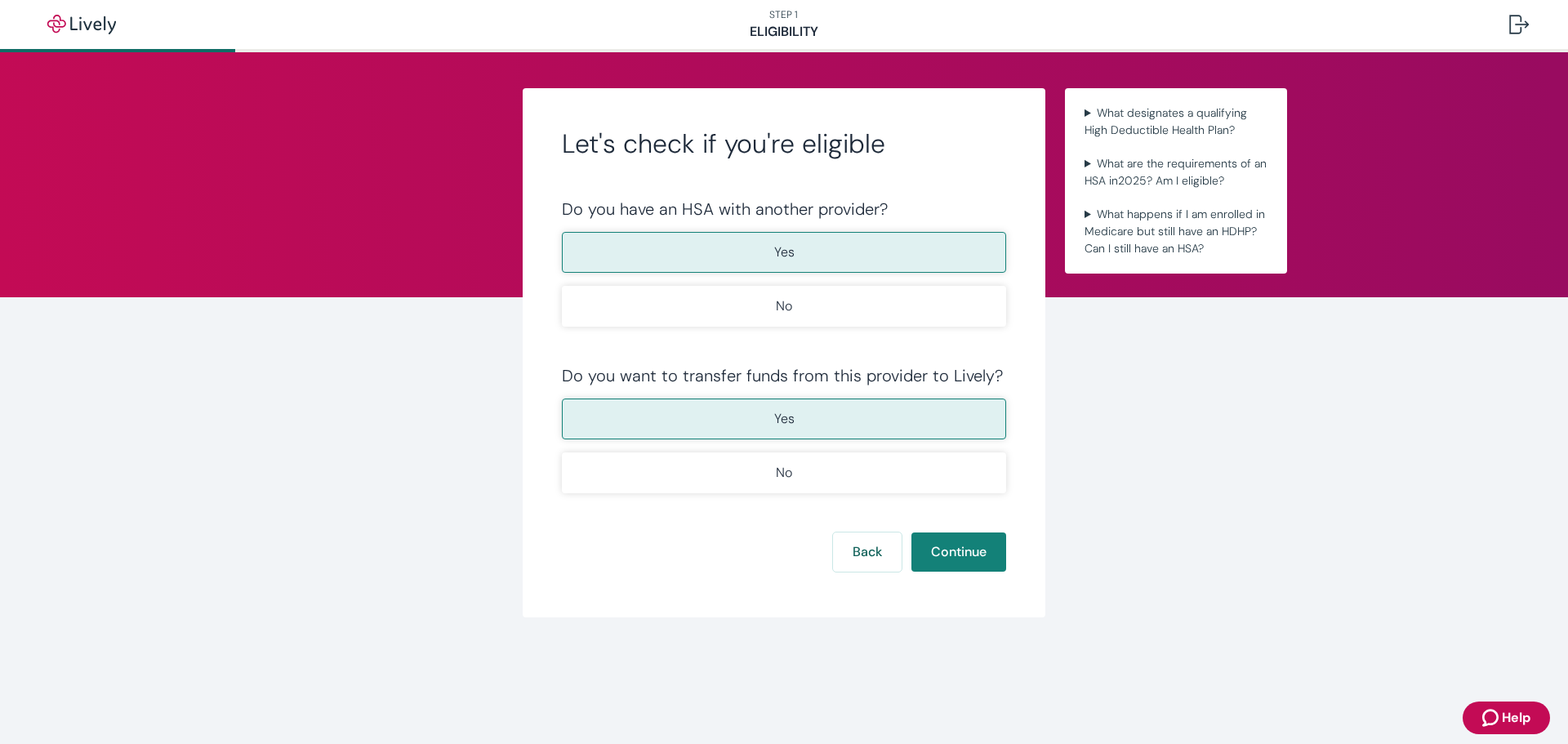
click at [1160, 430] on div "Let's check if you're eligible Do you have an HSA with another provider? Yes No…" at bounding box center [784, 353] width 784 height 529
click at [844, 545] on button "Back" at bounding box center [867, 551] width 68 height 39
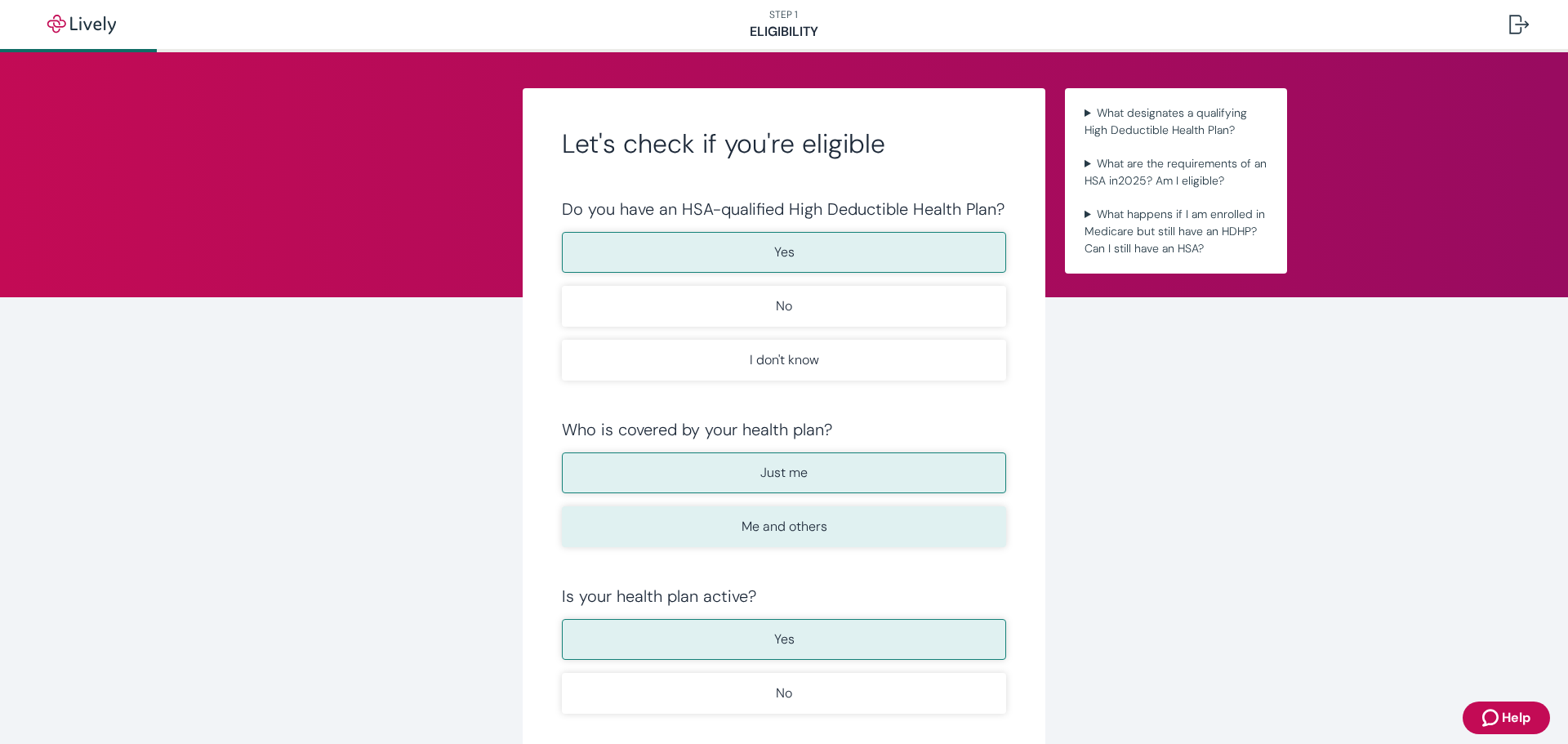
click at [794, 545] on button "Me and others" at bounding box center [784, 526] width 445 height 41
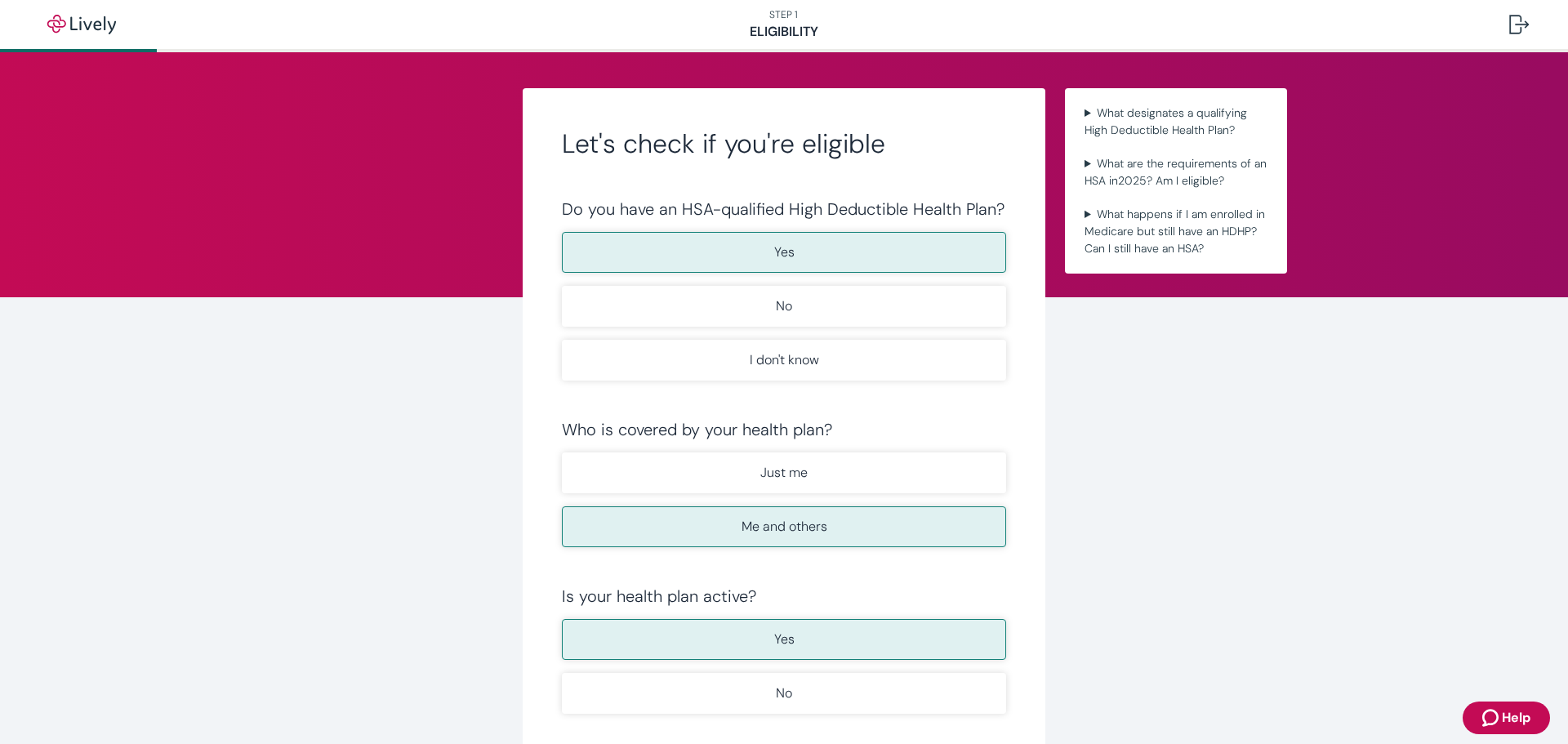
click at [1110, 465] on div "Let's check if you're eligible Do you have an HSA-qualified High Deductible Hea…" at bounding box center [784, 463] width 784 height 750
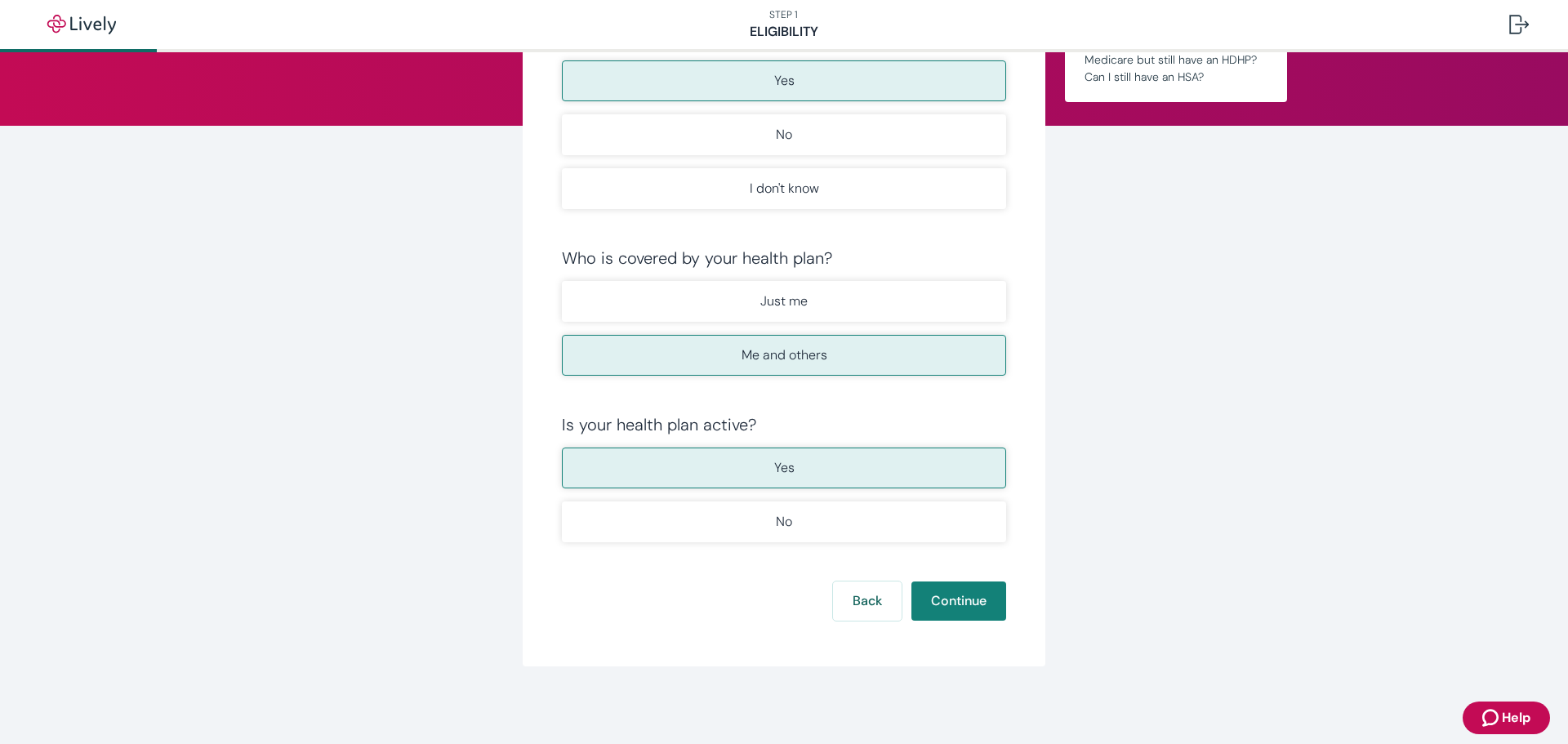
scroll to position [172, 0]
click at [880, 591] on button "Back" at bounding box center [867, 600] width 68 height 39
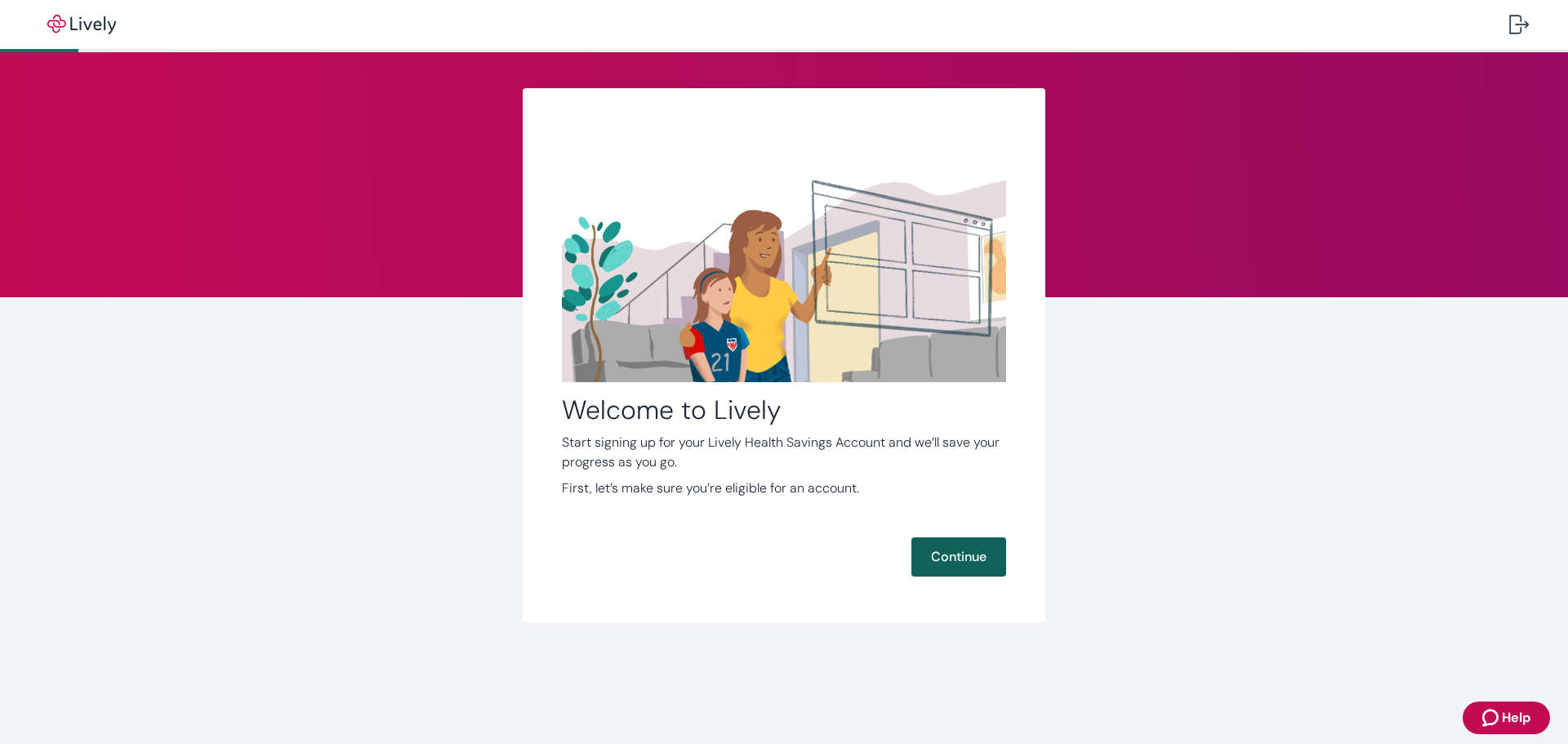
click at [941, 557] on button "Continue" at bounding box center [959, 556] width 95 height 39
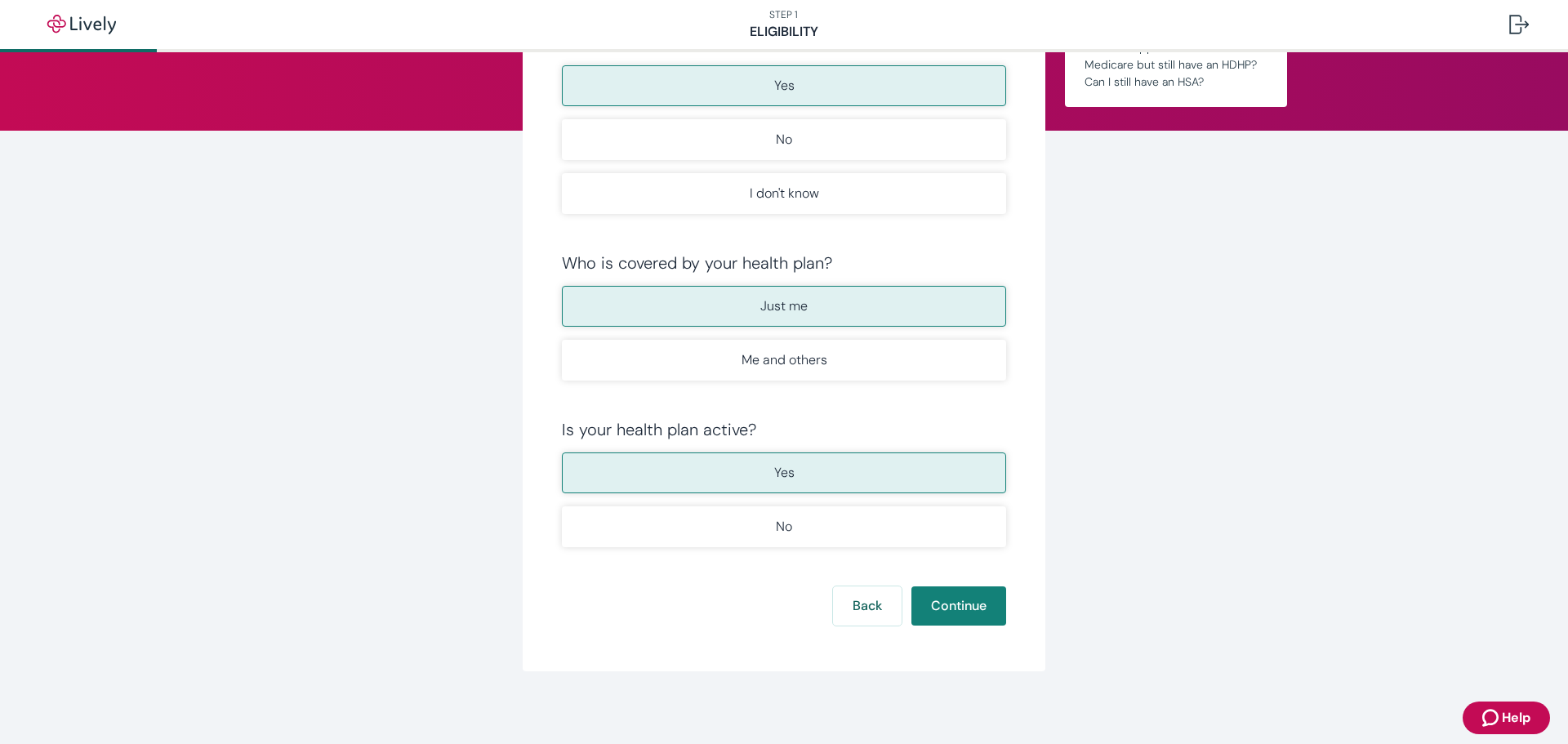
scroll to position [172, 0]
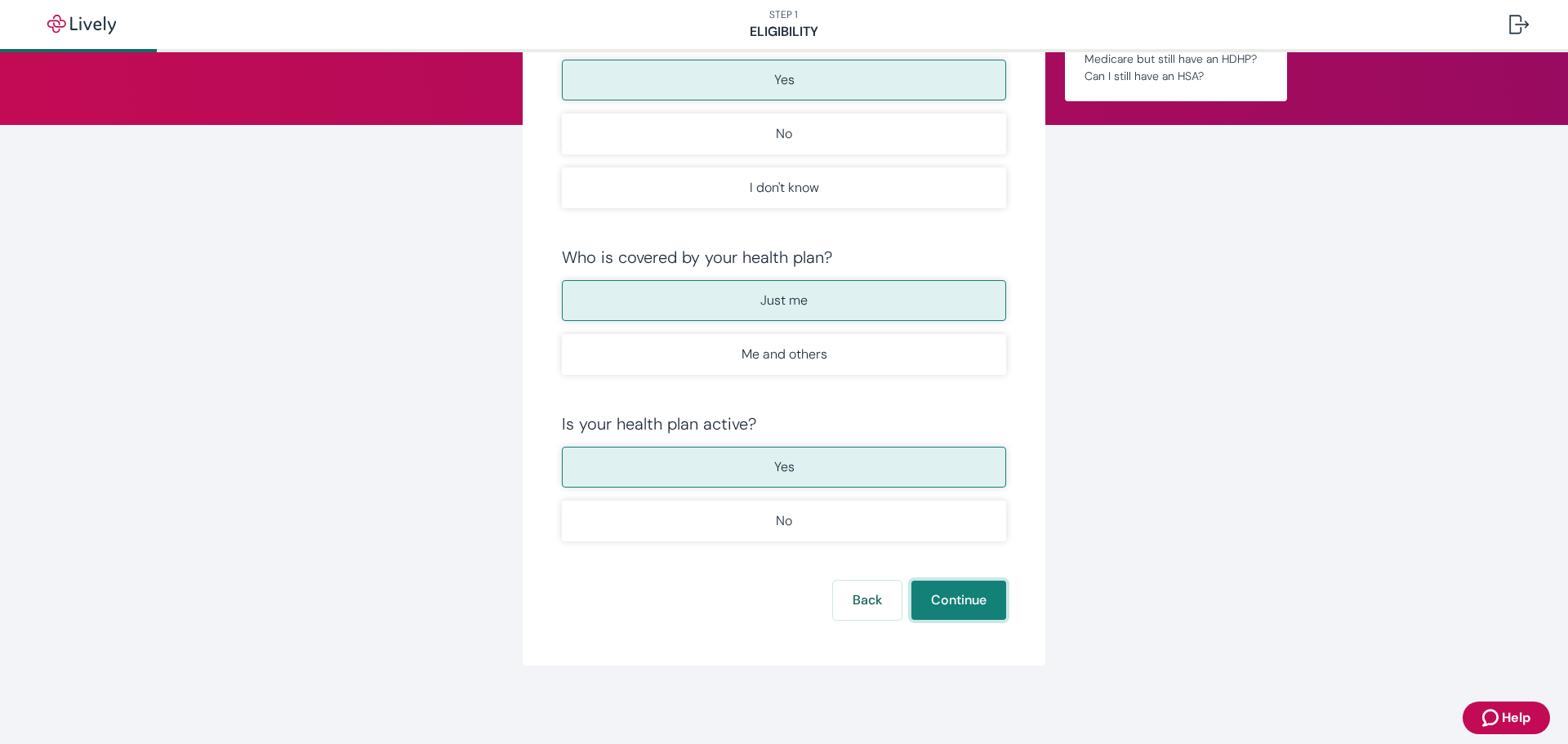
click at [948, 596] on button "Continue" at bounding box center [959, 600] width 95 height 39
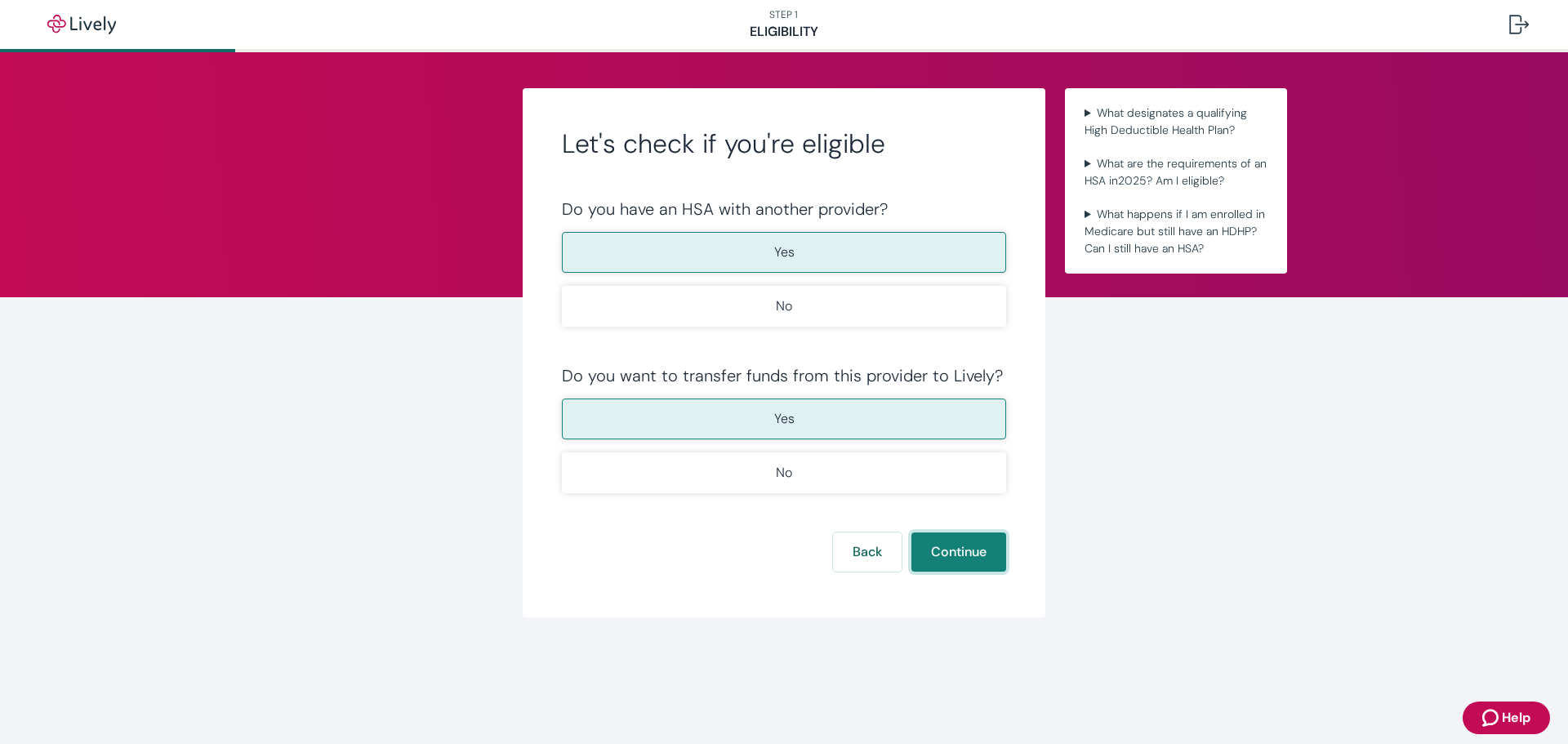
click at [987, 545] on button "Continue" at bounding box center [959, 551] width 95 height 39
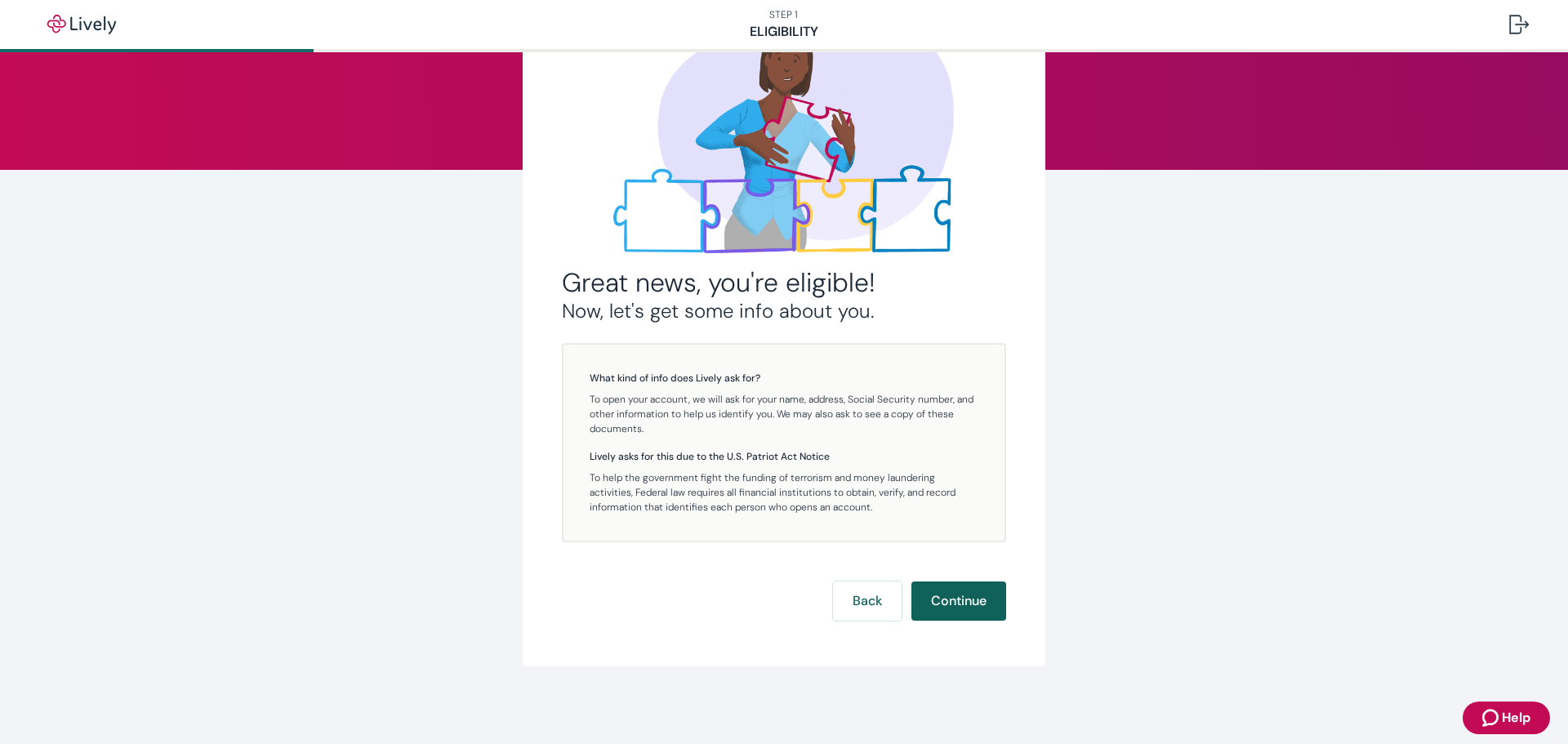
scroll to position [128, 0]
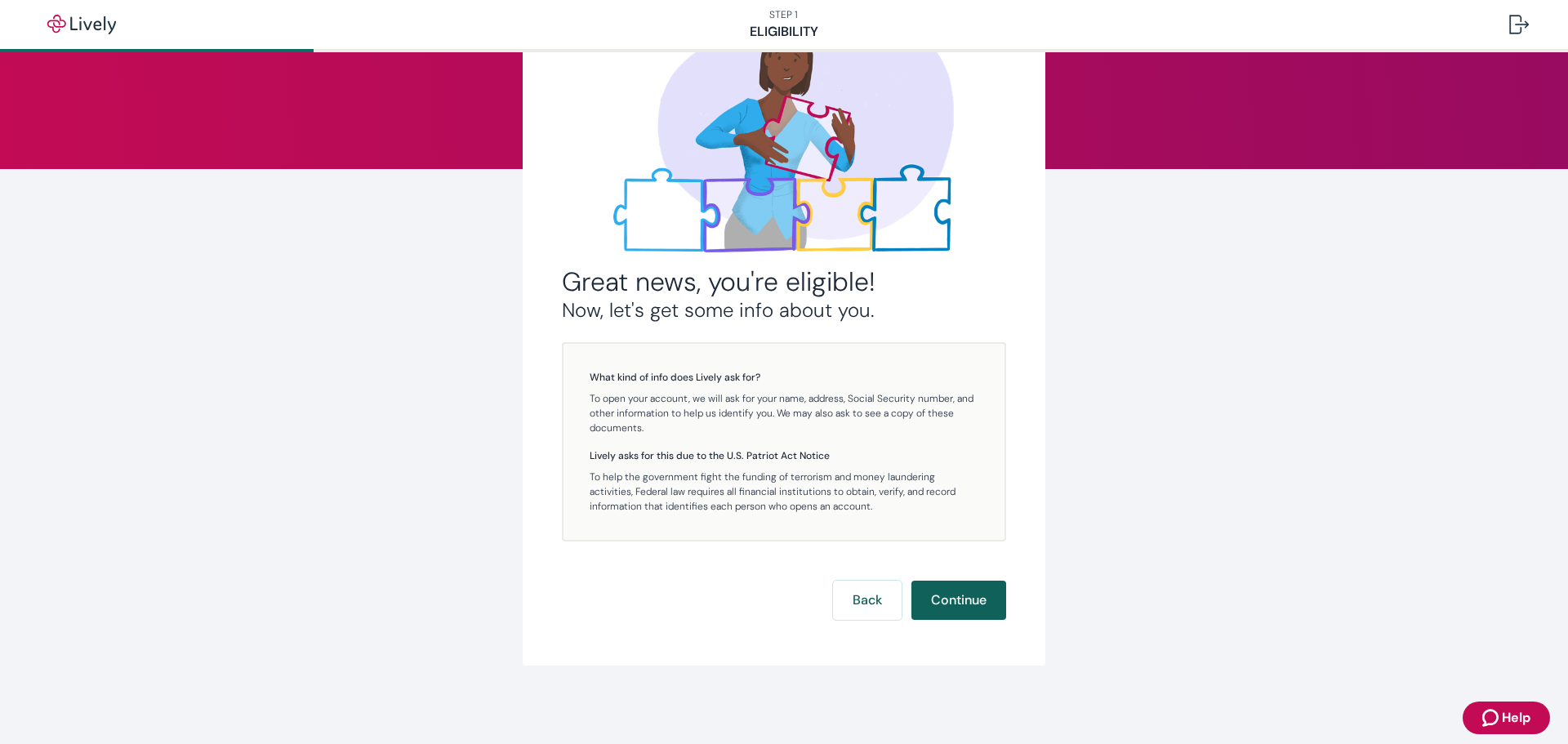
click at [934, 600] on button "Continue" at bounding box center [959, 600] width 95 height 39
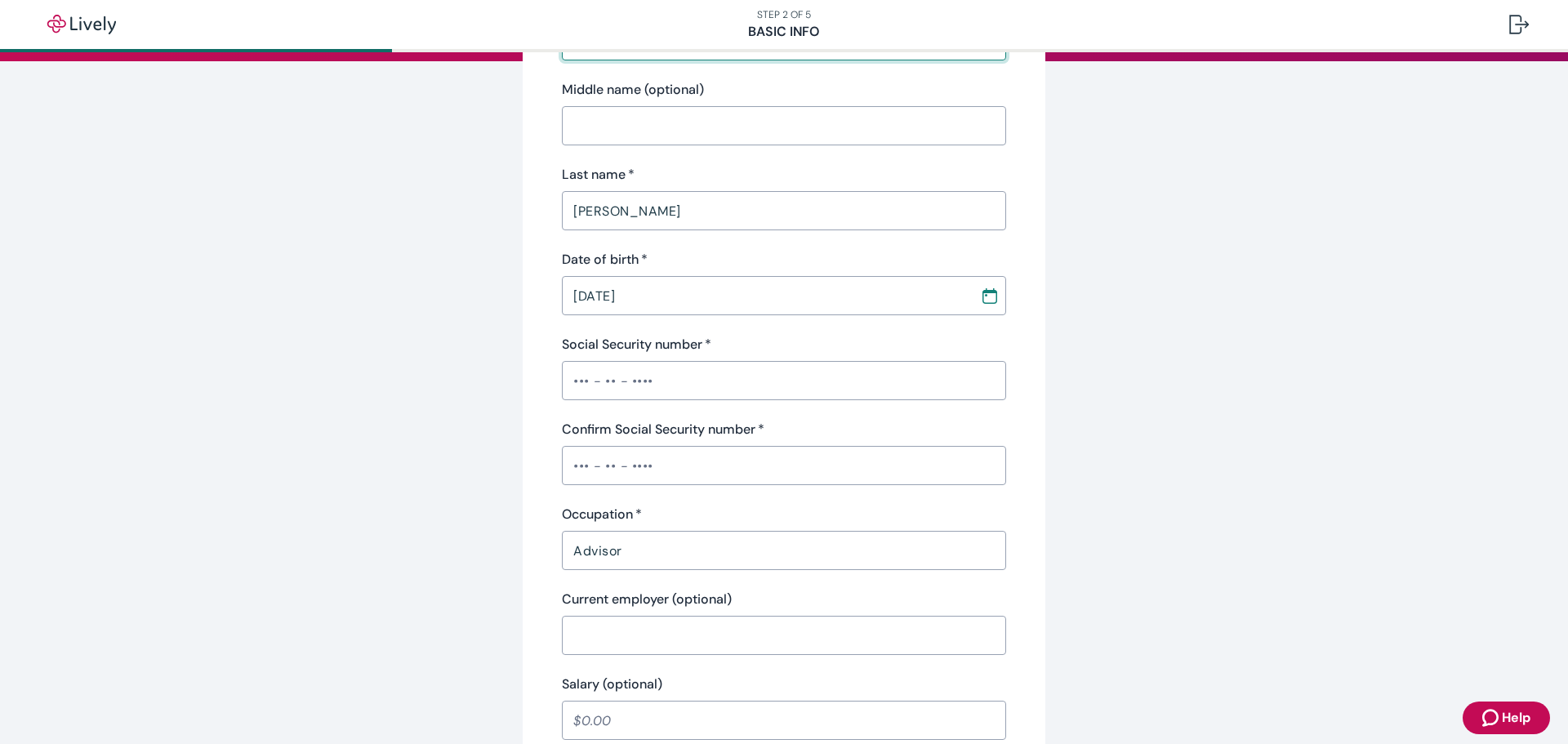
scroll to position [245, 0]
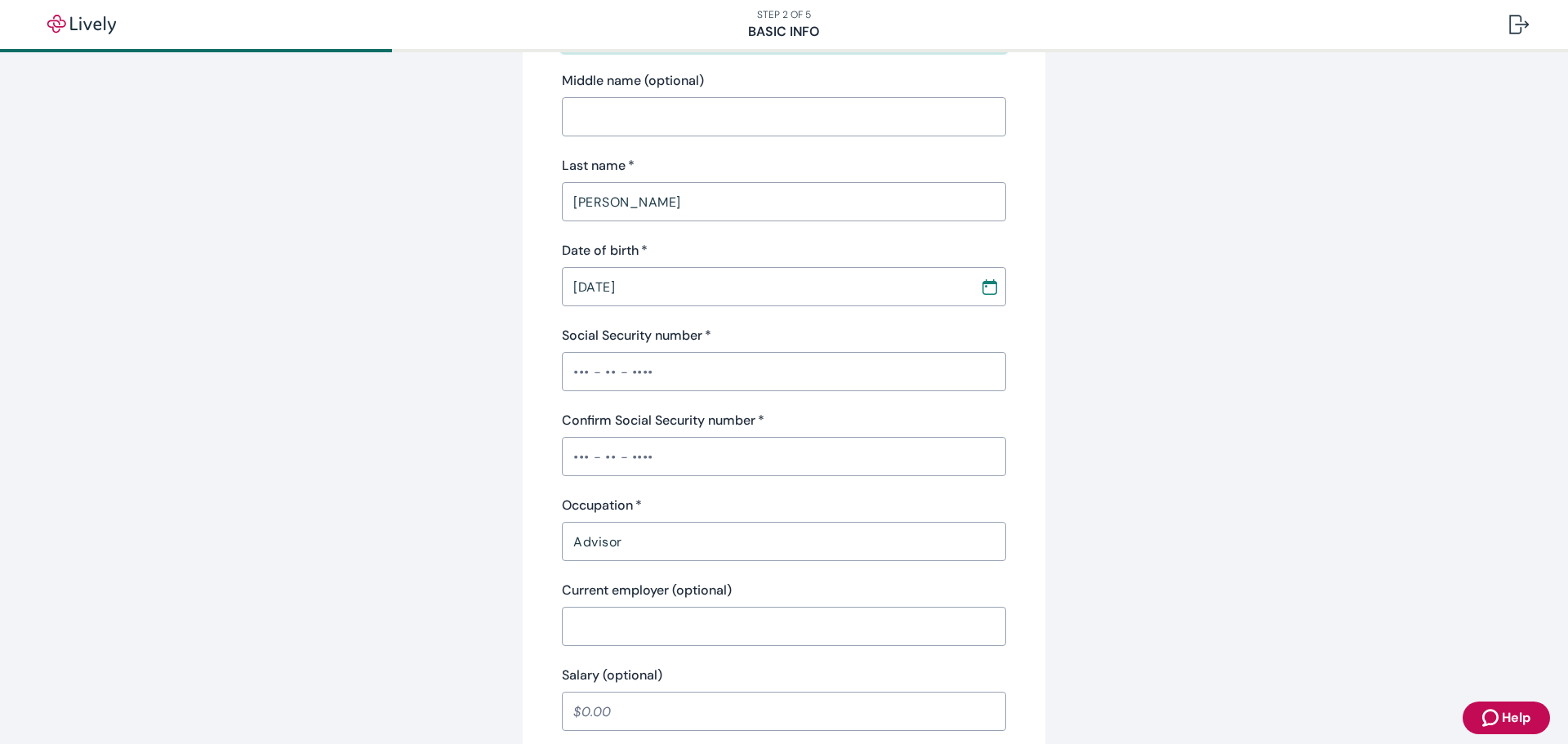
click at [589, 374] on input "Social Security number   *" at bounding box center [784, 372] width 445 height 33
drag, startPoint x: 615, startPoint y: 375, endPoint x: 486, endPoint y: 367, distance: 129.2
click at [486, 367] on div "Tell us about yourself Personal info First name   * [PERSON_NAME] ​ Middle name…" at bounding box center [784, 605] width 784 height 1523
drag, startPoint x: 582, startPoint y: 368, endPoint x: 459, endPoint y: 357, distance: 123.5
click at [459, 358] on div "Tell us about yourself Personal info First name   * [PERSON_NAME] ​ Middle name…" at bounding box center [784, 605] width 784 height 1523
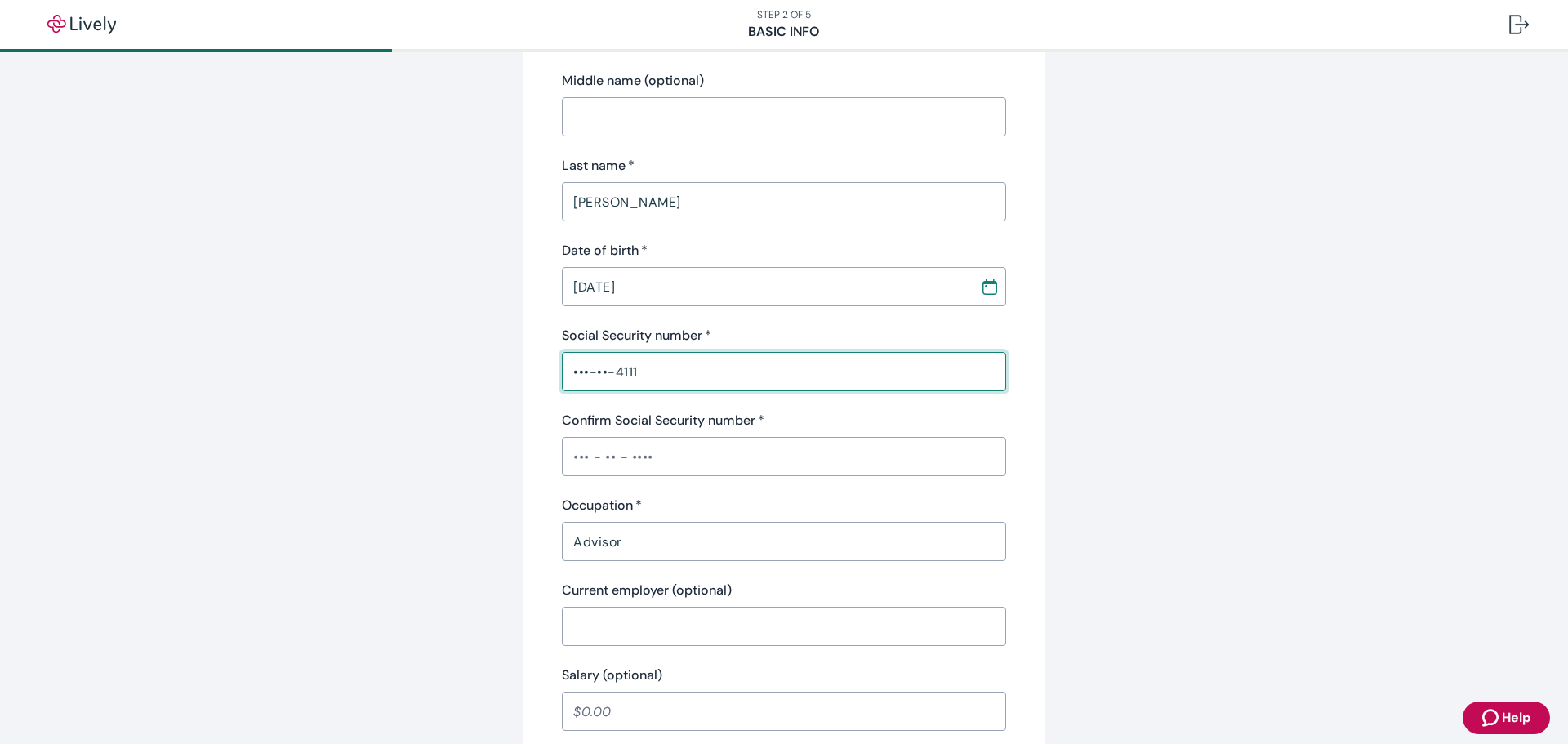
drag, startPoint x: 647, startPoint y: 375, endPoint x: 405, endPoint y: 366, distance: 242.2
click at [406, 366] on div "Tell us about yourself Personal info First name   * [PERSON_NAME] ​ Middle name…" at bounding box center [784, 605] width 784 height 1523
type input "•"
type input "•••-••-1241"
click at [590, 445] on input "Confirm Social Security number   *" at bounding box center [784, 457] width 445 height 33
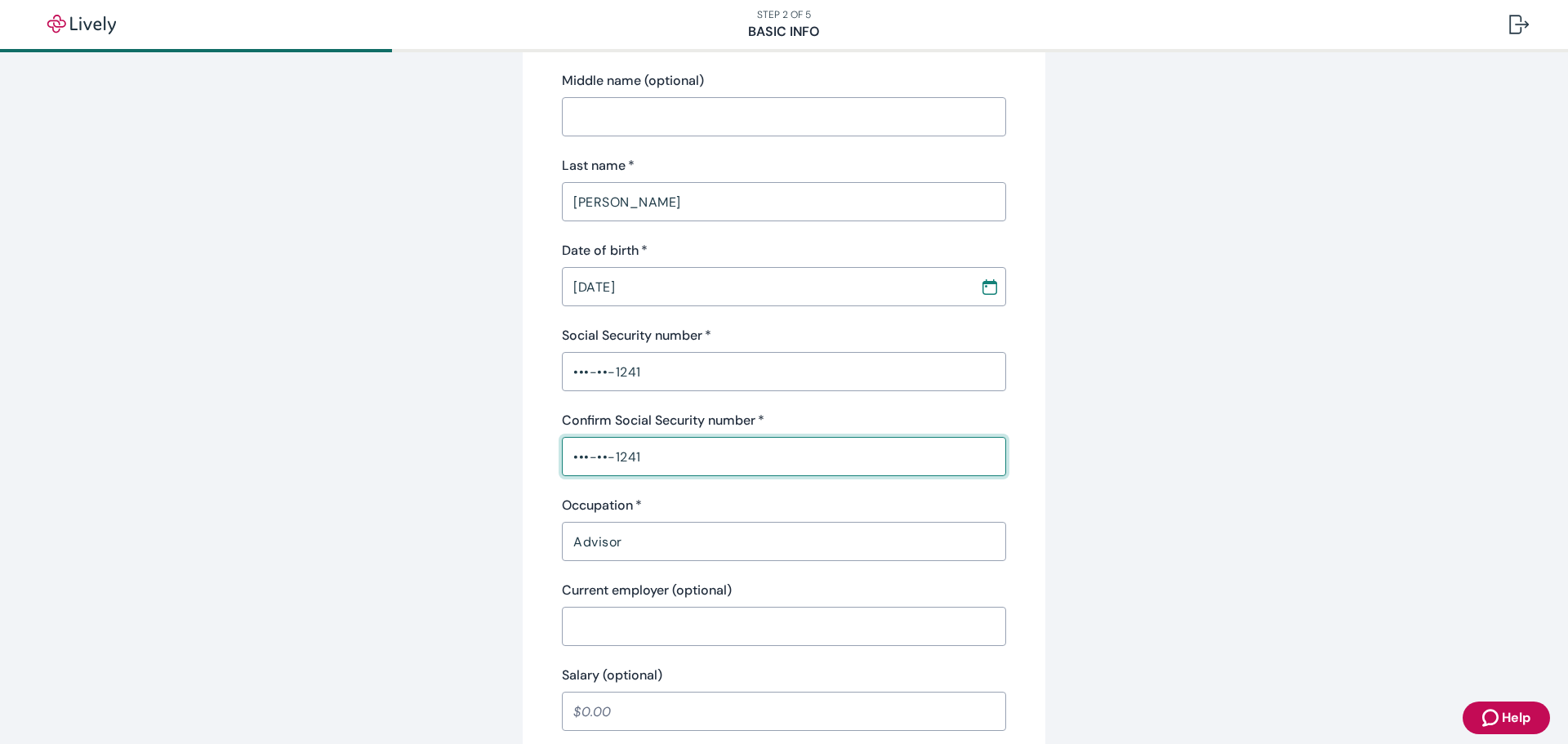
type input "•••-••-1241"
click at [1044, 388] on div "Tell us about yourself Personal info First name   * [PERSON_NAME] ​ Middle name…" at bounding box center [784, 605] width 784 height 1523
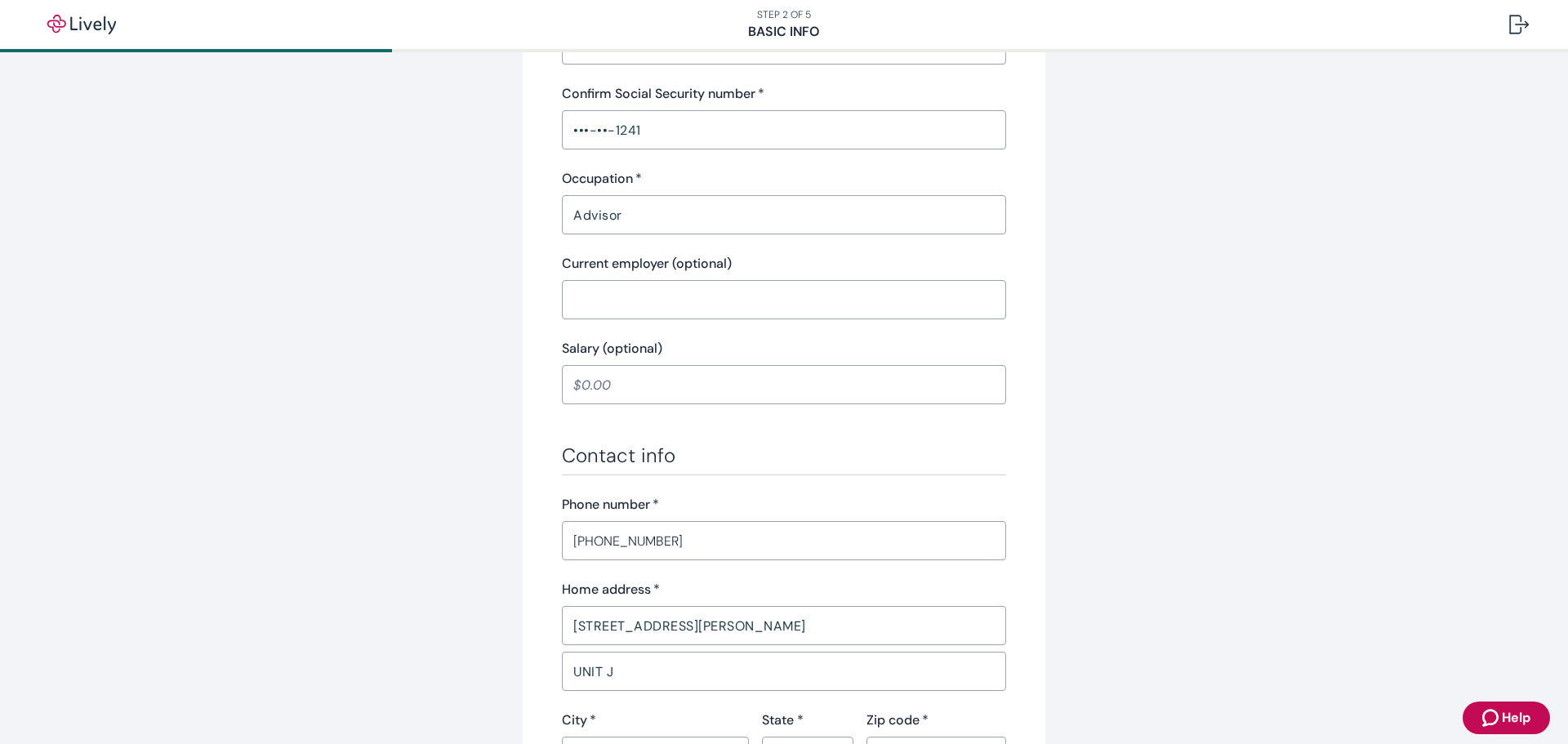
scroll to position [946, 0]
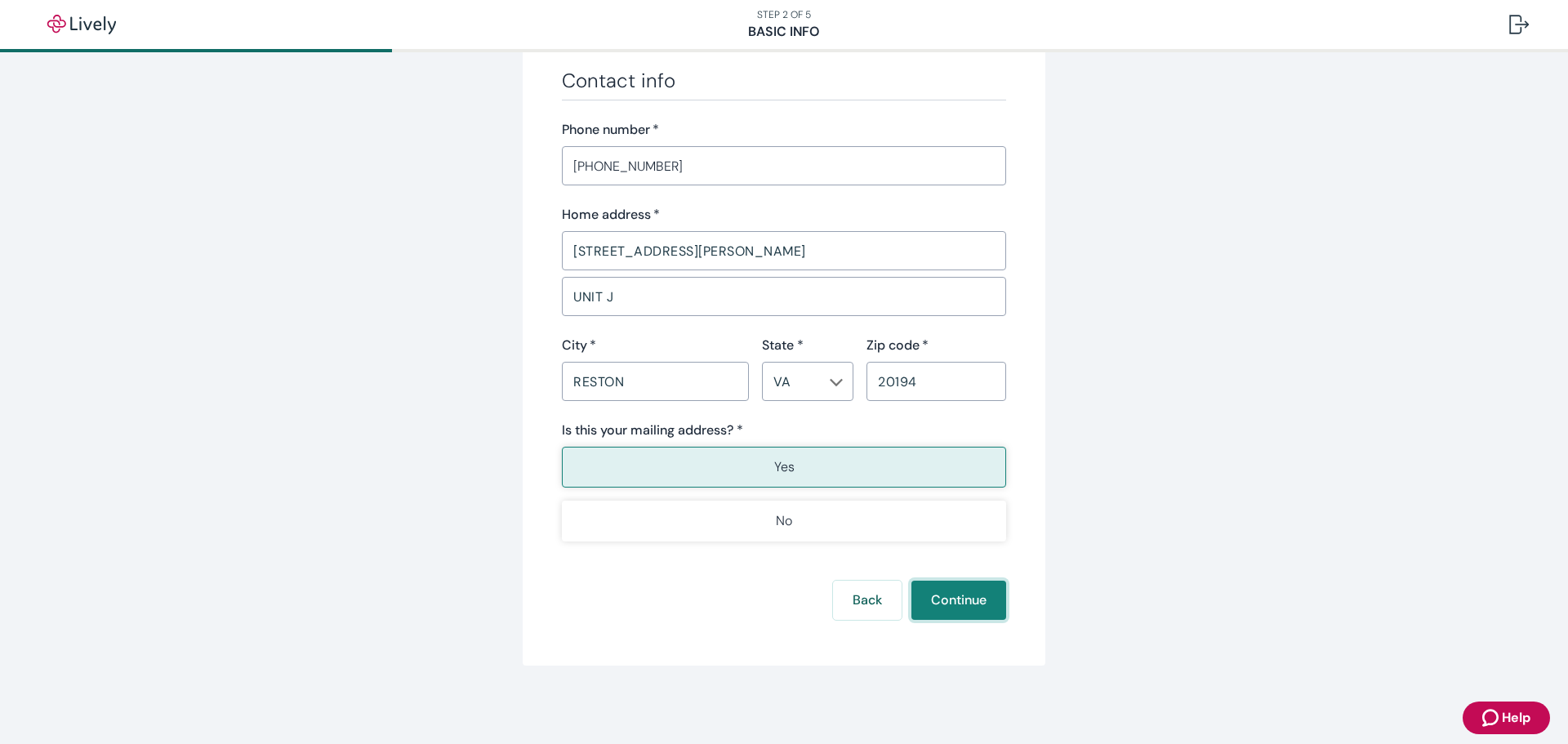
click at [967, 603] on button "Continue" at bounding box center [959, 600] width 95 height 39
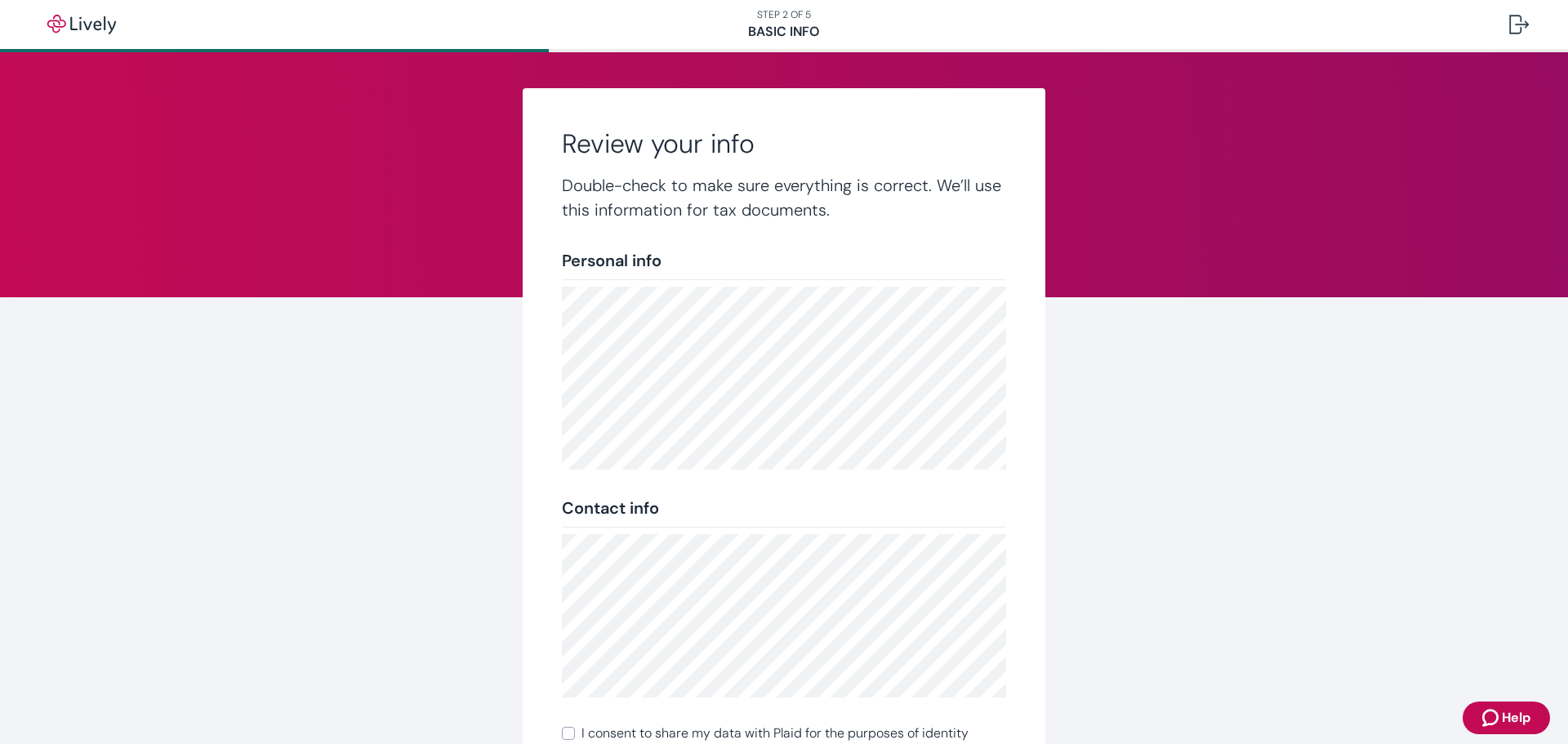
scroll to position [221, 0]
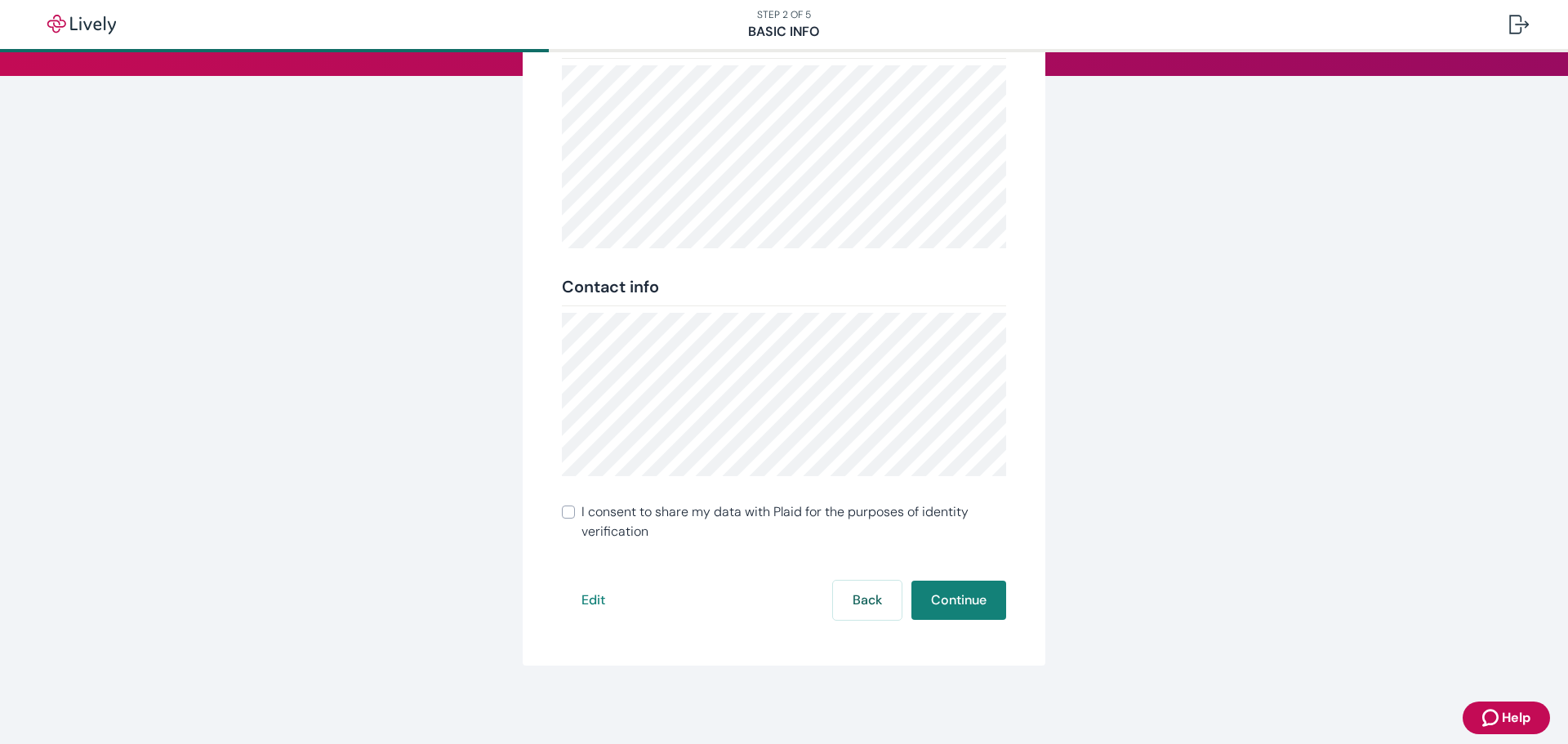
click at [562, 511] on input "I consent to share my data with Plaid for the purposes of identity verification" at bounding box center [568, 511] width 13 height 13
checkbox input "true"
click at [948, 603] on button "Continue" at bounding box center [959, 600] width 95 height 39
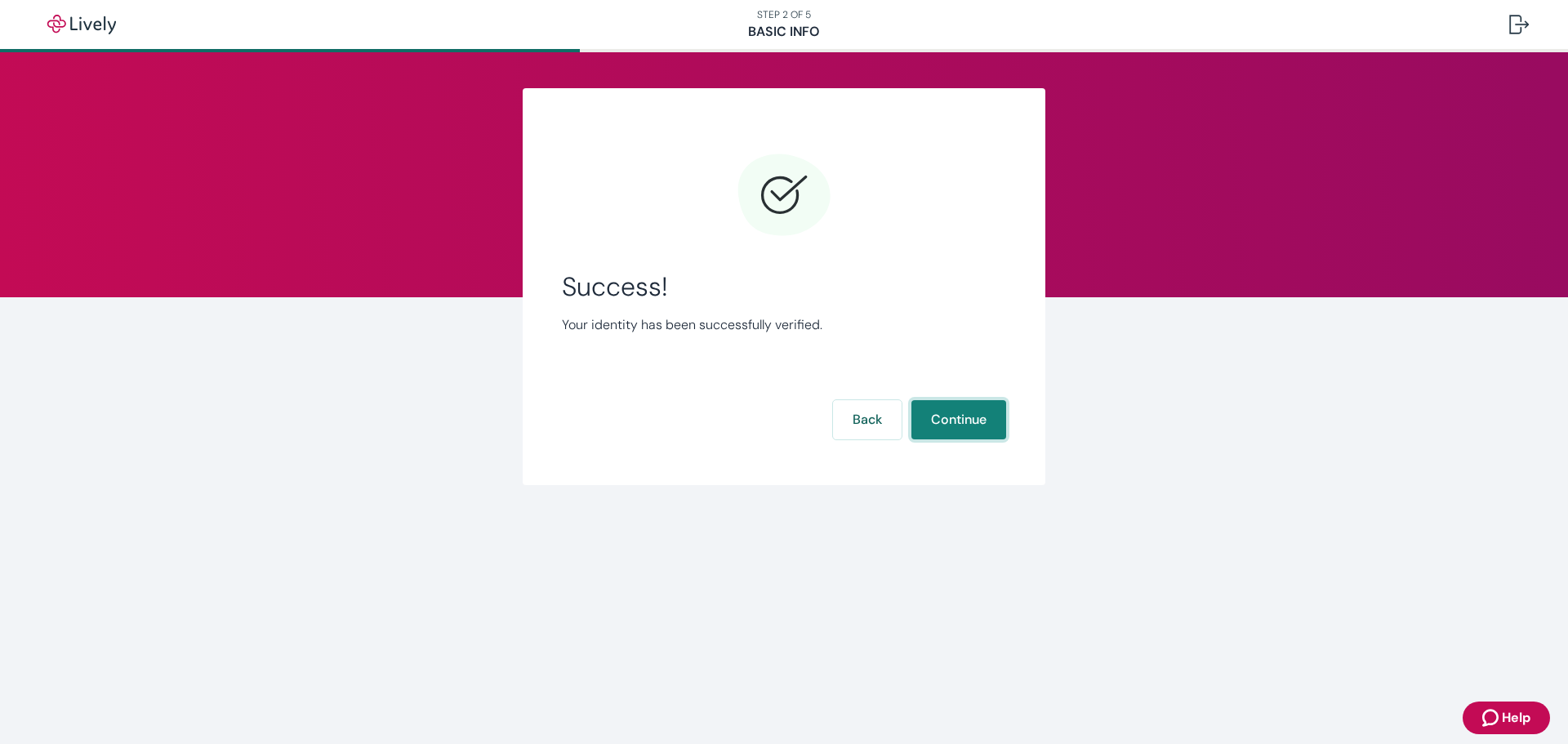
click at [976, 419] on button "Continue" at bounding box center [959, 420] width 95 height 39
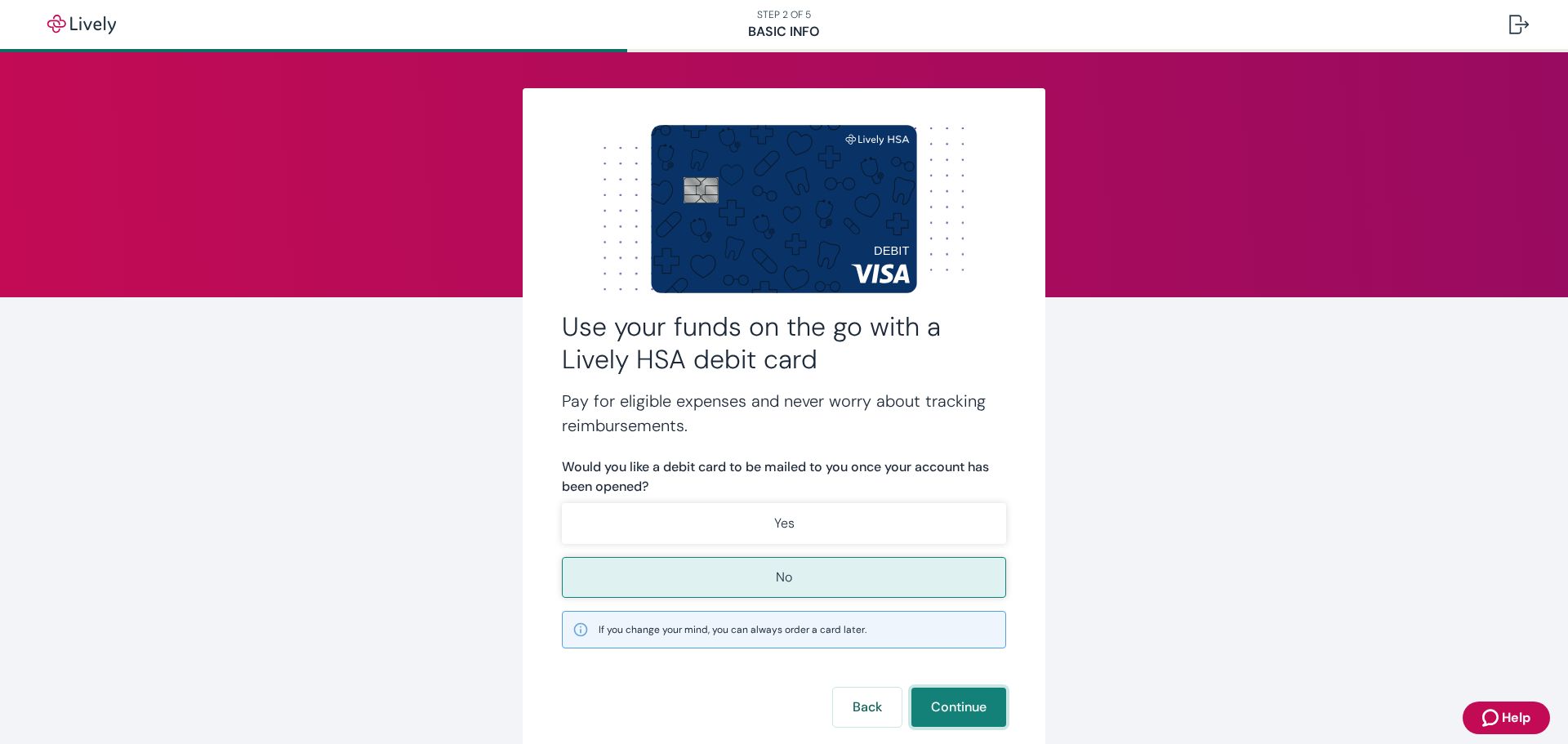
click at [953, 699] on button "Continue" at bounding box center [959, 707] width 95 height 39
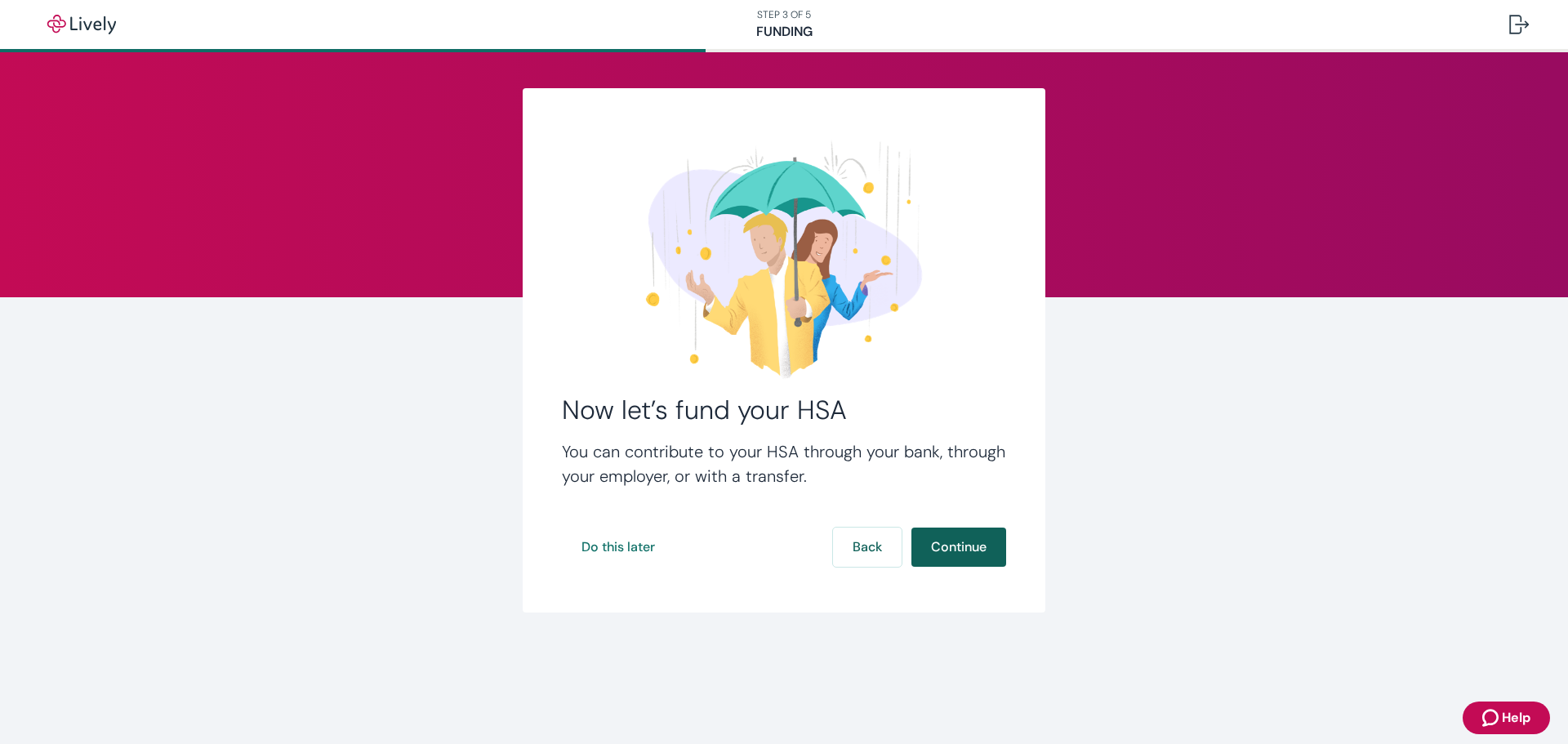
click at [984, 561] on button "Continue" at bounding box center [959, 547] width 95 height 39
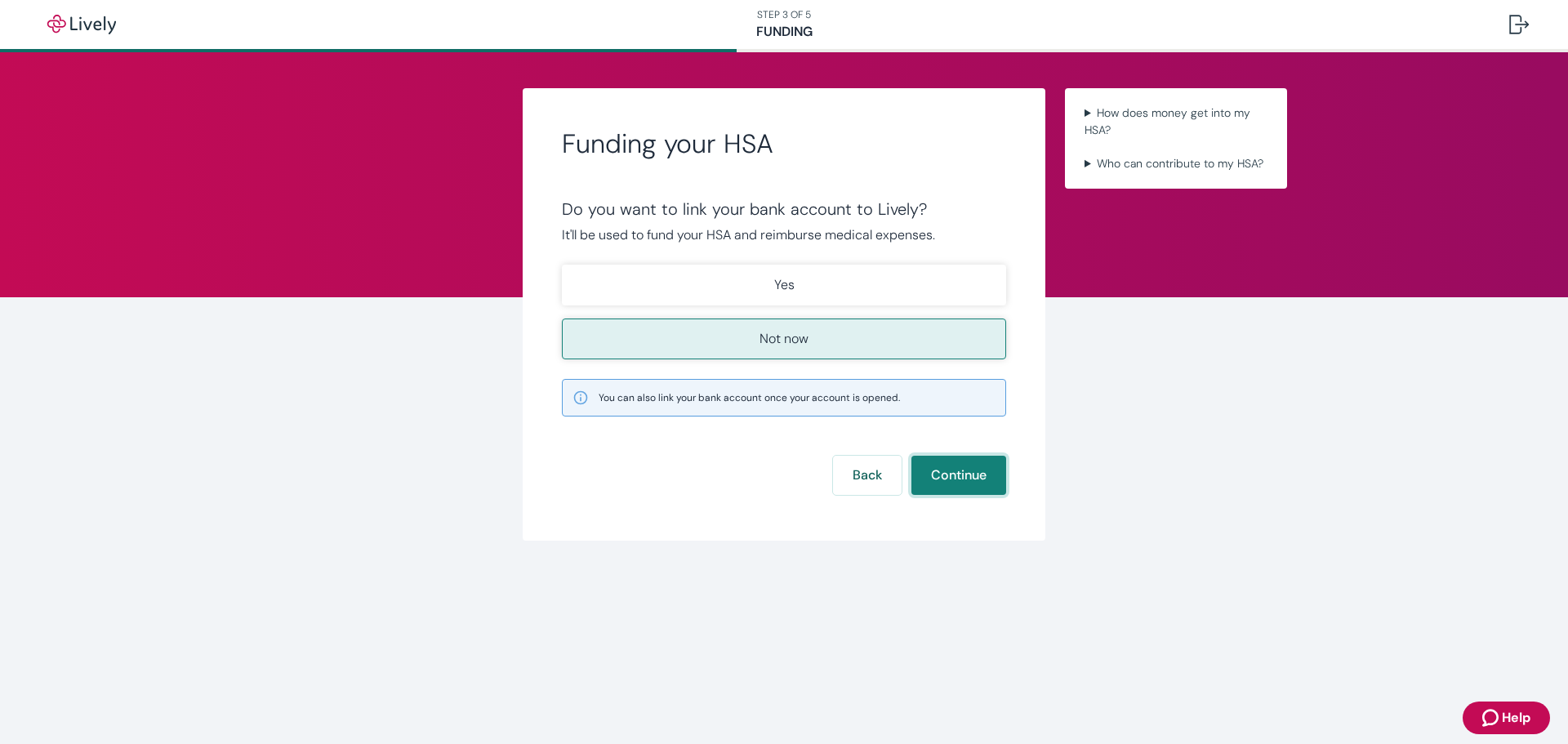
click at [966, 468] on button "Continue" at bounding box center [959, 475] width 95 height 39
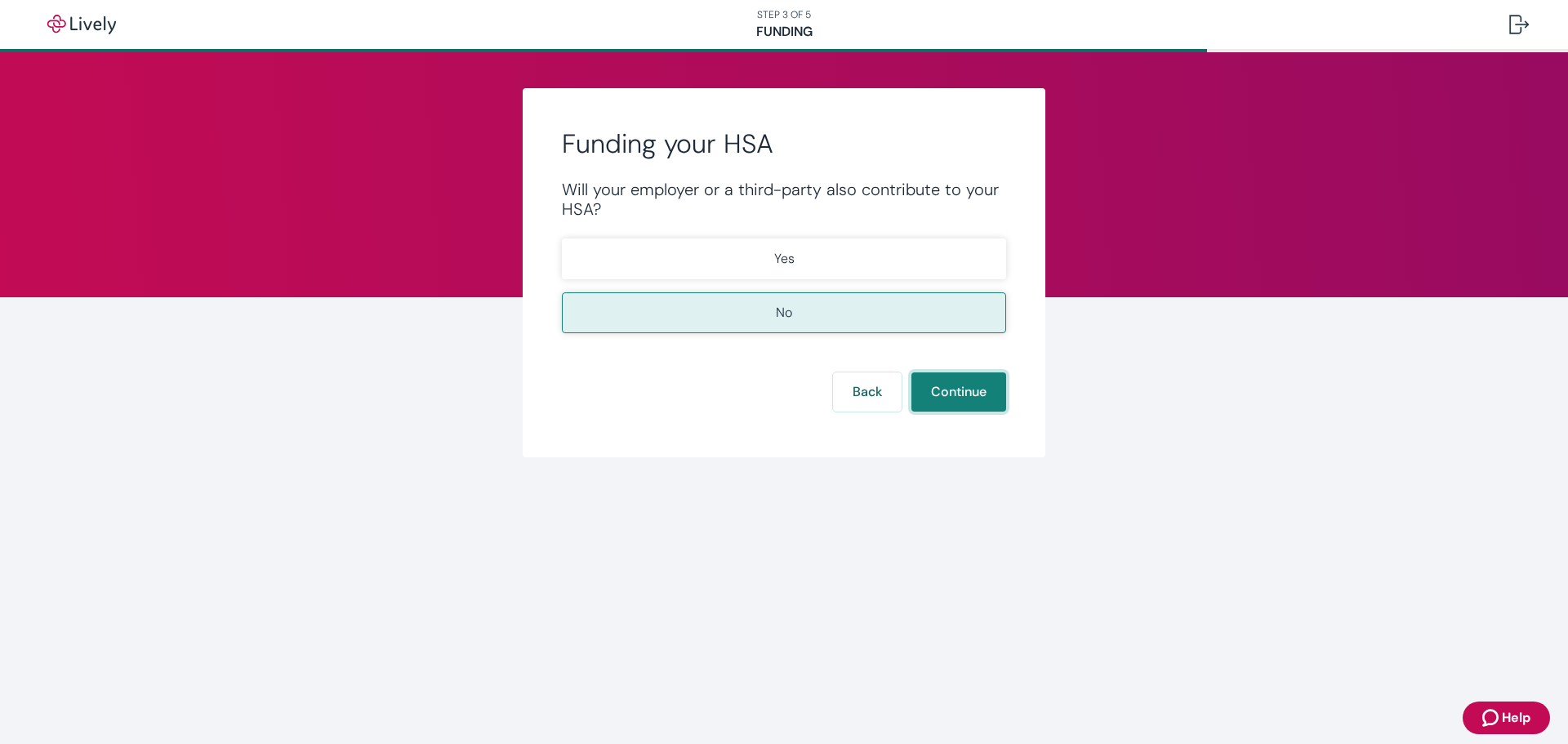
click at [973, 399] on button "Continue" at bounding box center [959, 391] width 95 height 39
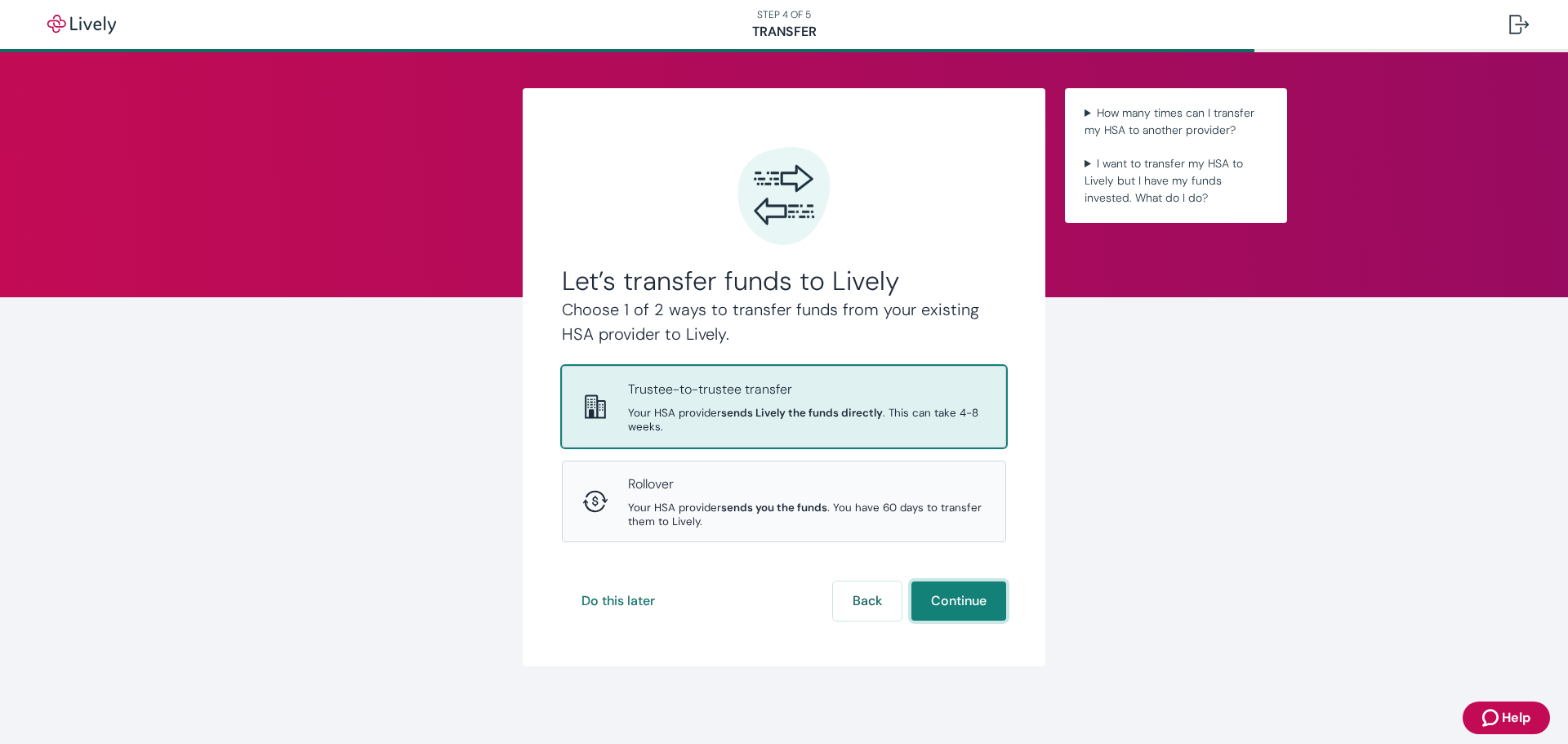
click at [961, 596] on button "Continue" at bounding box center [959, 600] width 95 height 39
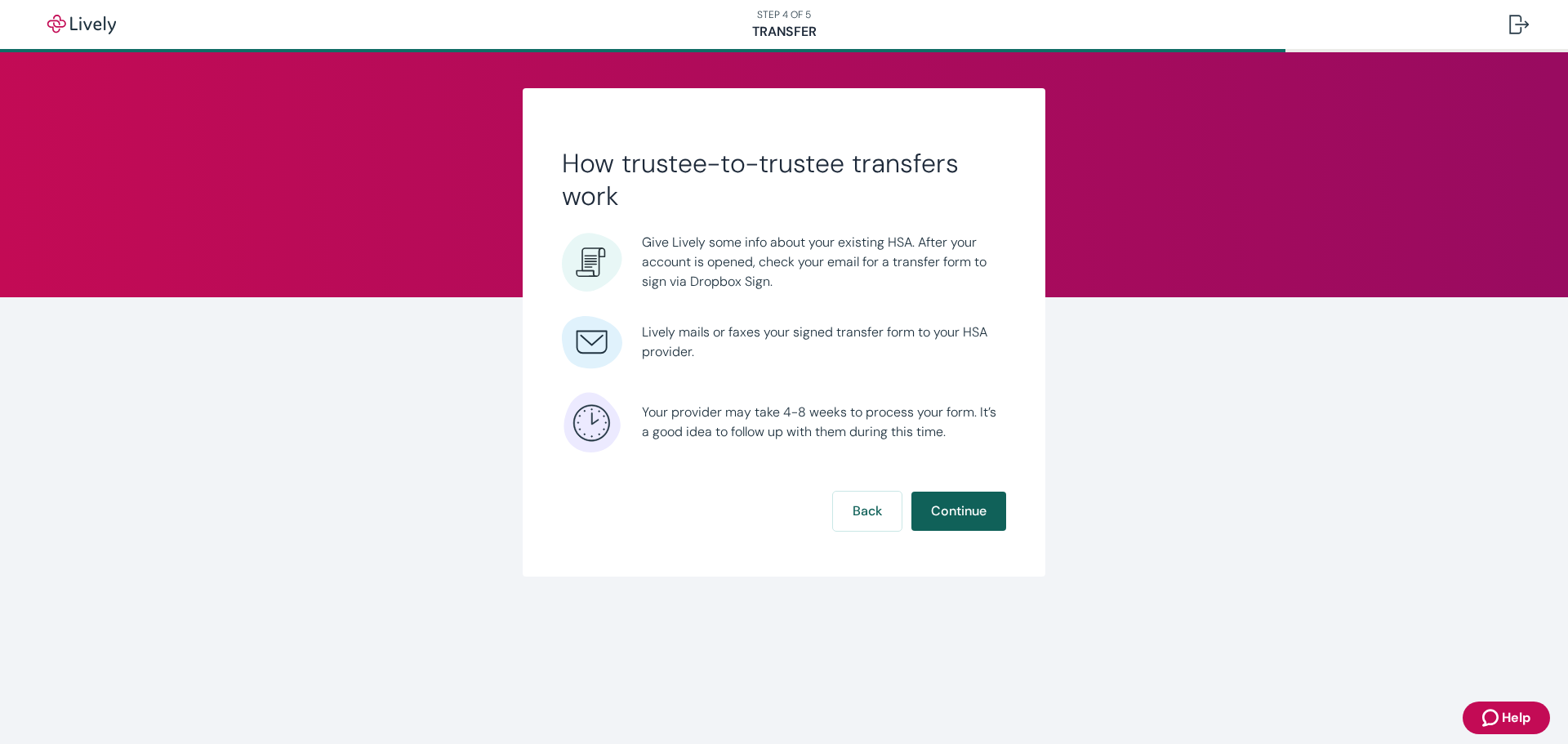
click at [969, 516] on button "Continue" at bounding box center [959, 510] width 95 height 39
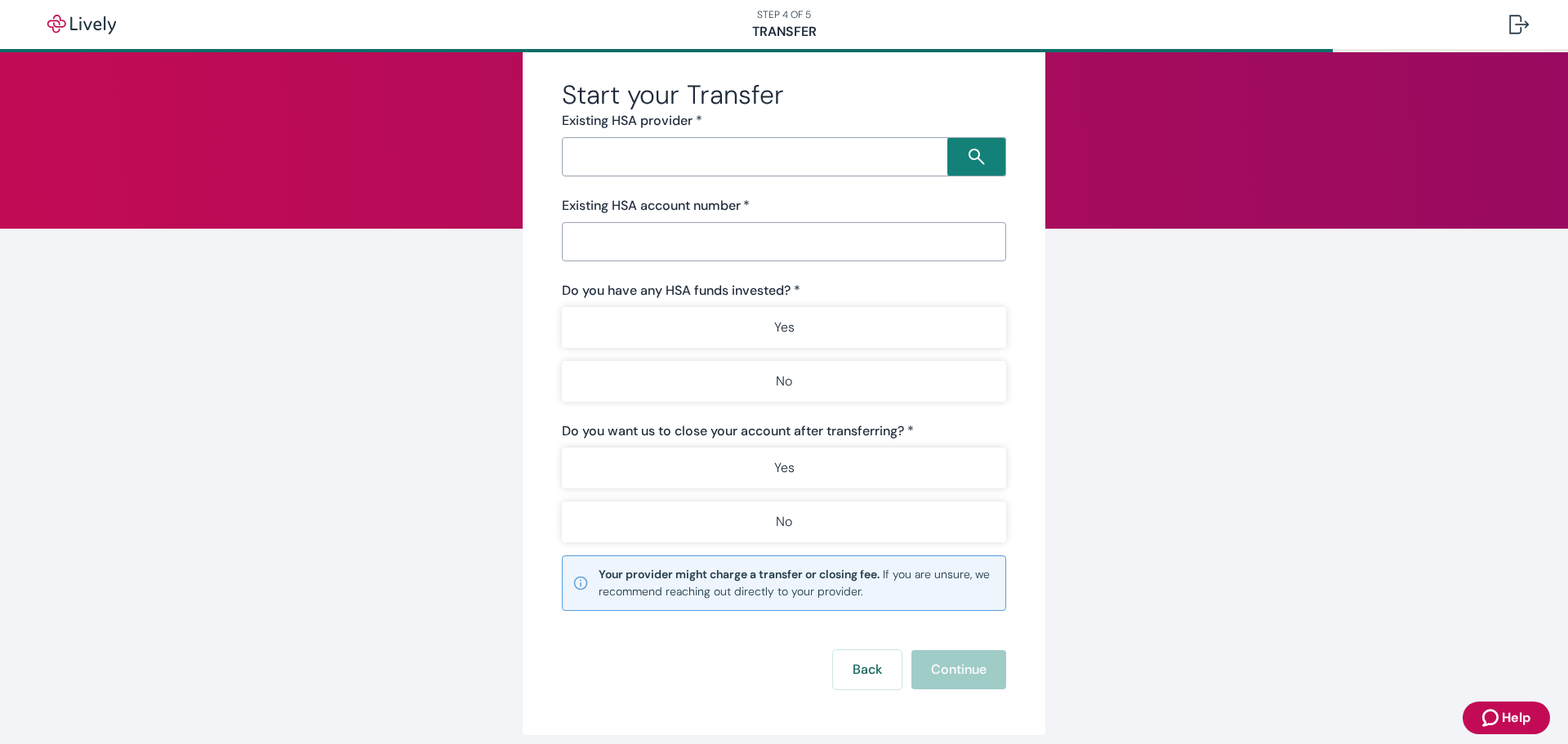
scroll to position [138, 0]
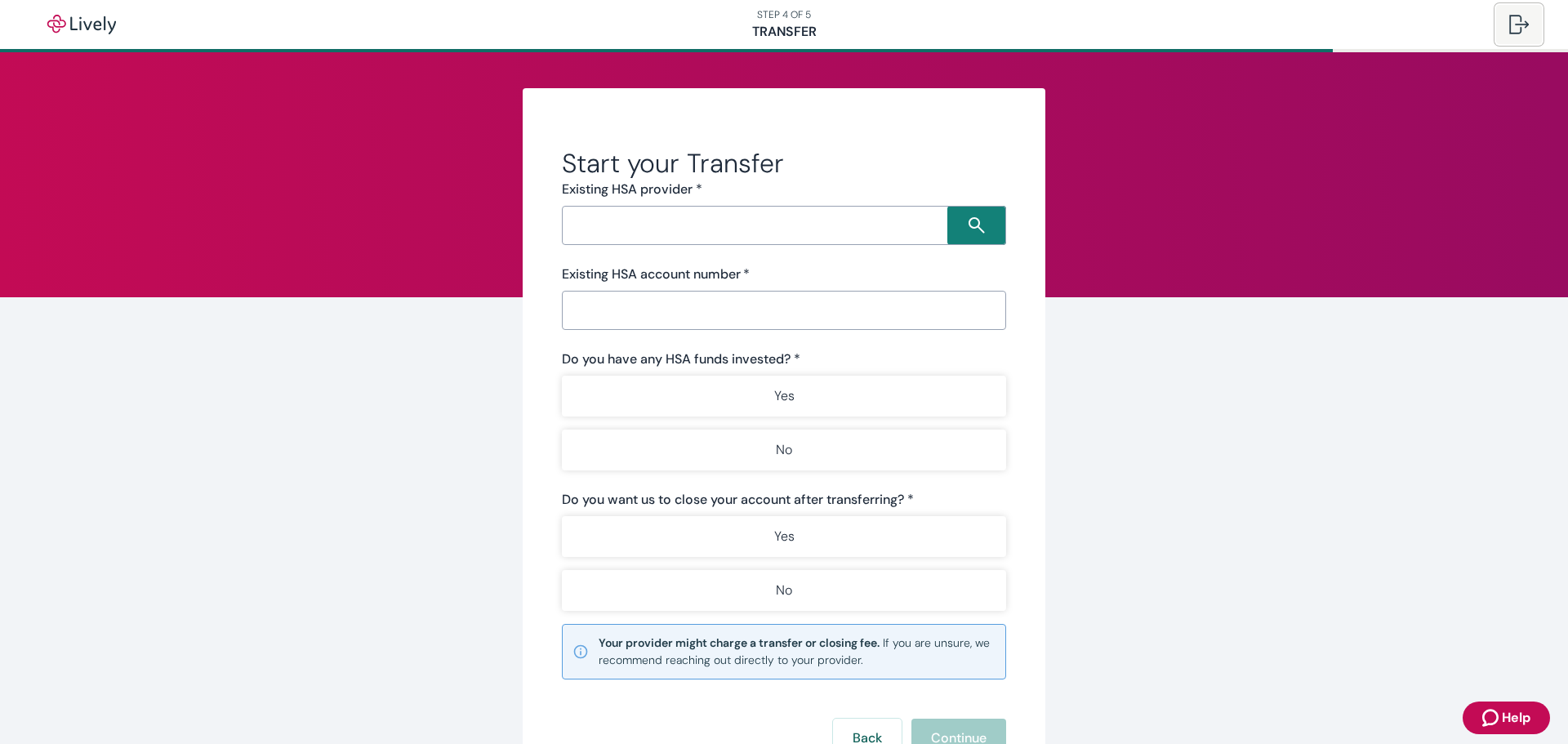
click at [1513, 22] on div at bounding box center [1519, 24] width 20 height 20
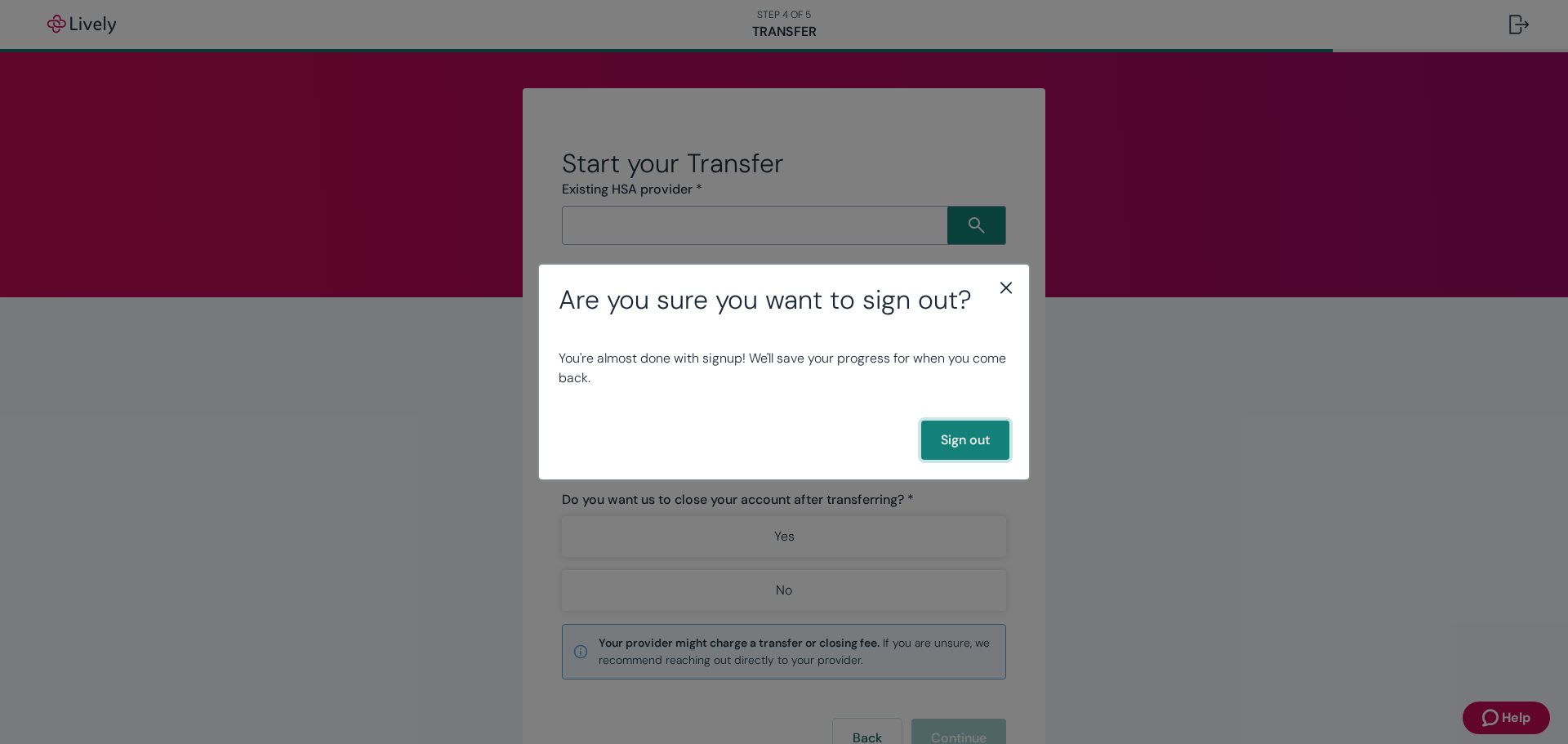
click at [965, 429] on button "Sign out" at bounding box center [966, 439] width 88 height 39
